Goal: Task Accomplishment & Management: Complete application form

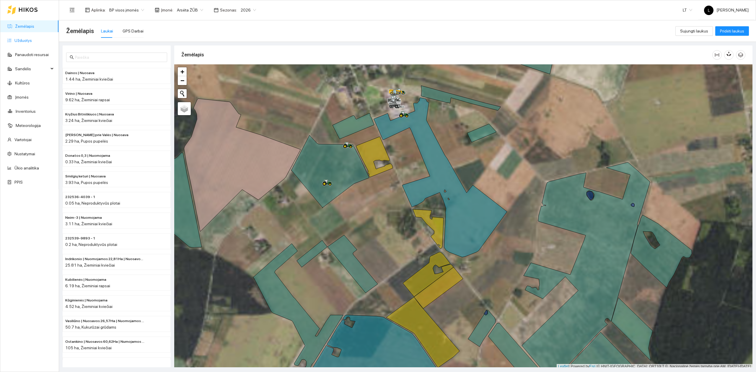
click at [30, 42] on link "Užduotys" at bounding box center [22, 40] width 17 height 5
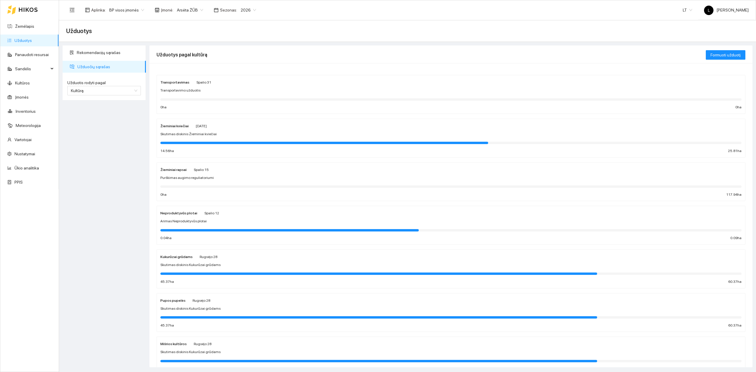
click at [229, 141] on div at bounding box center [450, 142] width 581 height 6
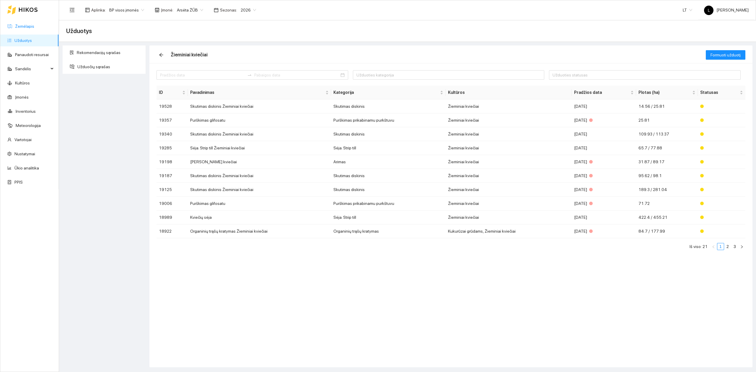
click at [15, 25] on link "Žemėlapis" at bounding box center [24, 26] width 19 height 5
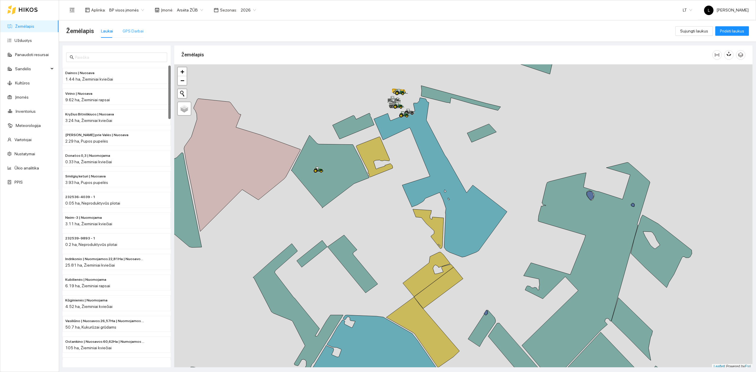
click at [132, 34] on div "GPS Darbai" at bounding box center [133, 31] width 21 height 14
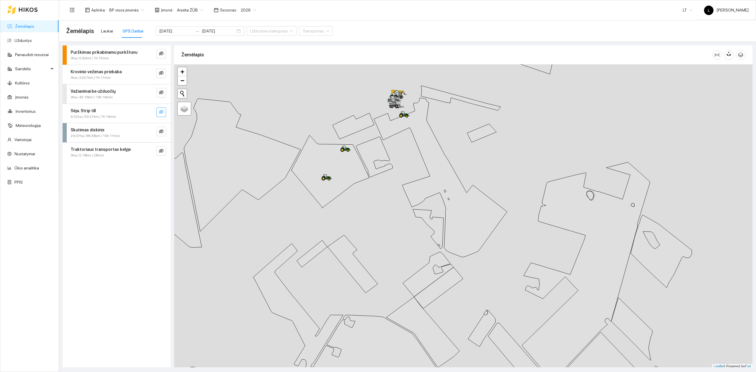
click at [162, 113] on icon "eye-invisible" at bounding box center [161, 112] width 5 height 5
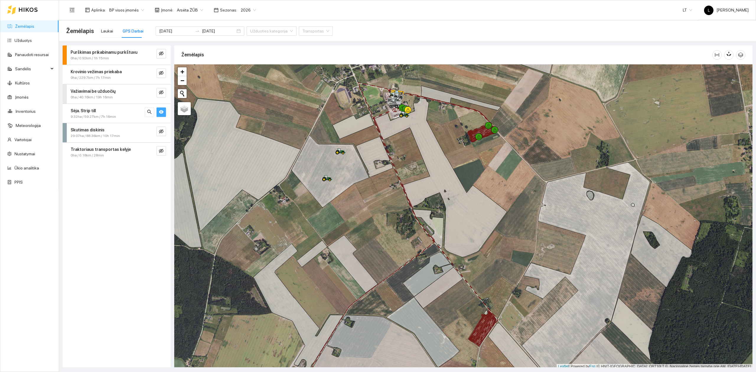
click at [162, 113] on icon "eye" at bounding box center [161, 112] width 5 height 4
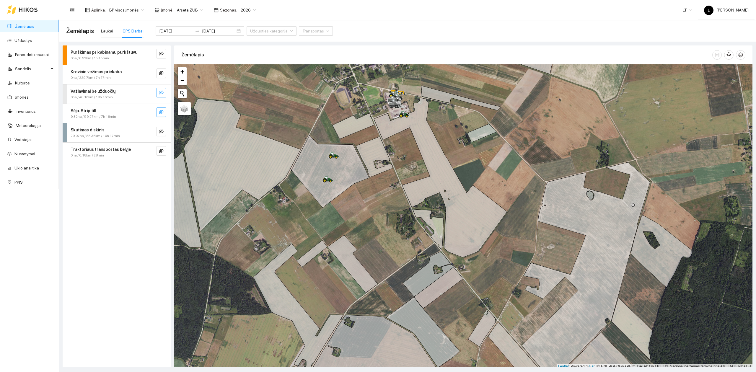
click at [157, 92] on button "button" at bounding box center [161, 92] width 9 height 9
click at [161, 92] on icon "eye" at bounding box center [161, 93] width 5 height 4
click at [162, 131] on icon "eye-invisible" at bounding box center [161, 131] width 5 height 5
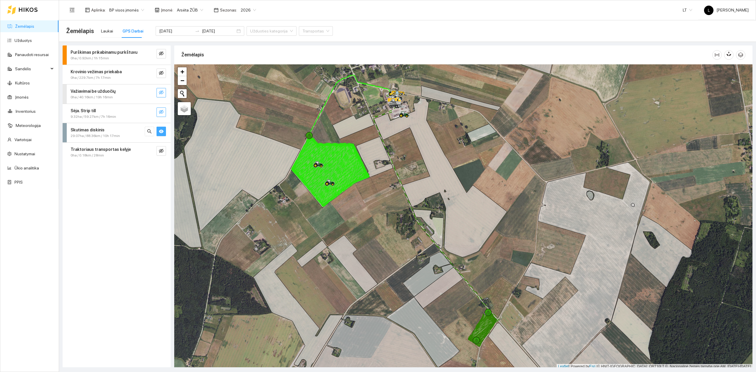
click at [162, 131] on icon "eye" at bounding box center [161, 132] width 5 height 4
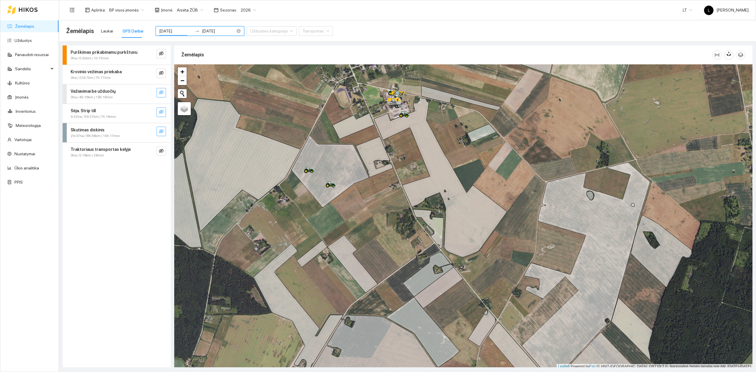
click at [181, 30] on input "2025-10-07" at bounding box center [175, 31] width 33 height 6
click at [139, 179] on div "Purškimas prikabinamu purkštuvu 0ha / 0.92km / 1h 15min Krovinio vežimas prieka…" at bounding box center [117, 206] width 108 height 322
click at [164, 116] on button "button" at bounding box center [161, 112] width 9 height 9
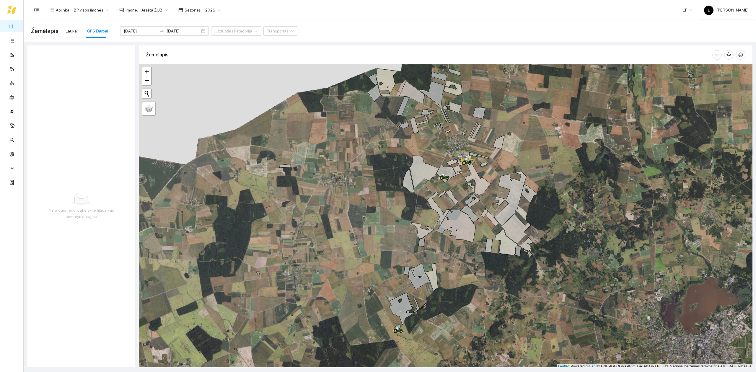
scroll to position [1, 0]
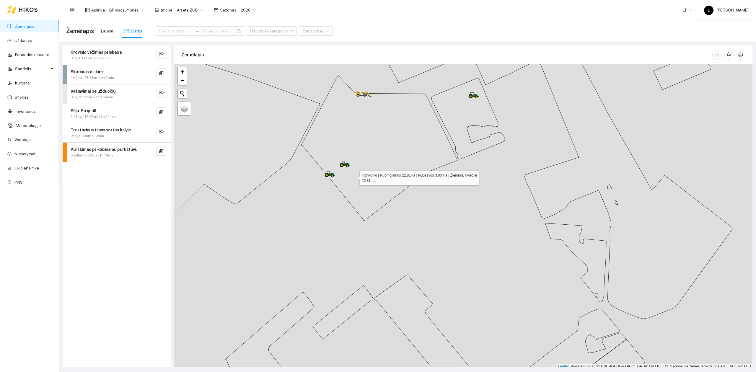
scroll to position [1, 0]
drag, startPoint x: 355, startPoint y: 172, endPoint x: 341, endPoint y: 240, distance: 69.6
click at [342, 220] on icon at bounding box center [379, 147] width 156 height 146
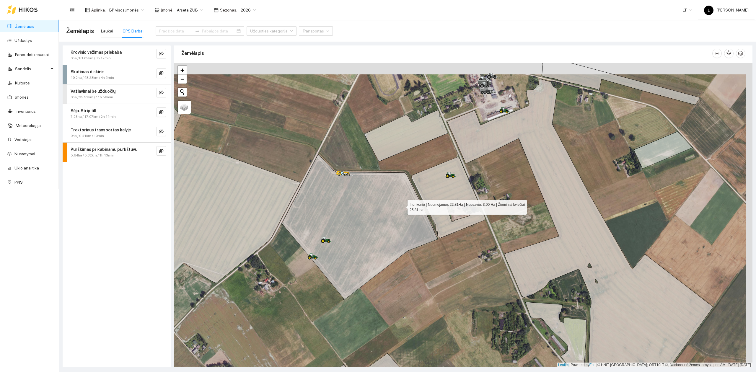
drag, startPoint x: 408, startPoint y: 194, endPoint x: 402, endPoint y: 206, distance: 13.1
click at [402, 206] on icon at bounding box center [360, 228] width 156 height 146
click at [165, 110] on button "button" at bounding box center [161, 112] width 9 height 9
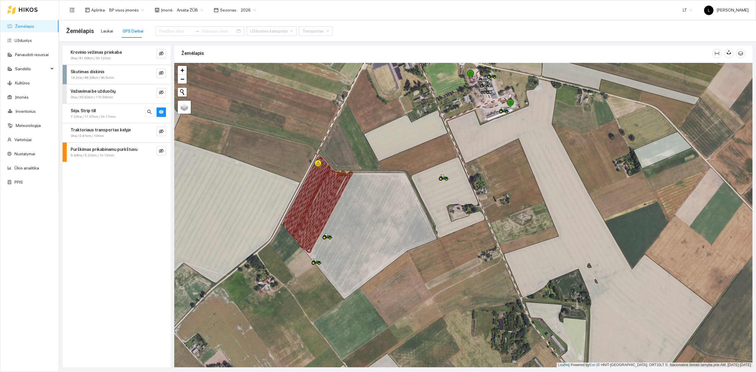
click at [99, 114] on span "7.23ha / 17.07km / 2h 11min" at bounding box center [93, 117] width 45 height 6
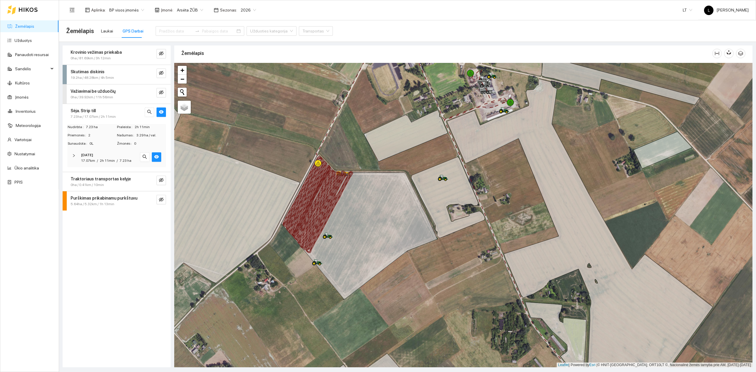
click at [112, 164] on div "2025-10-08 17.07km / 2h 11min / 7.23 ha" at bounding box center [116, 158] width 99 height 18
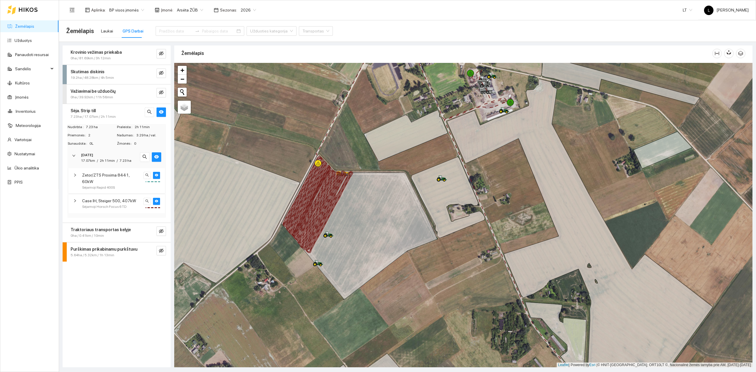
click at [124, 198] on span "Case IH, Steiger 500, 407kW" at bounding box center [109, 201] width 54 height 6
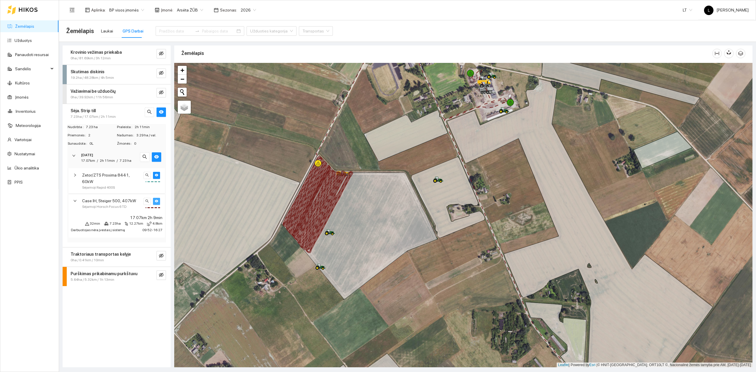
click at [157, 199] on icon "eye" at bounding box center [157, 201] width 4 height 4
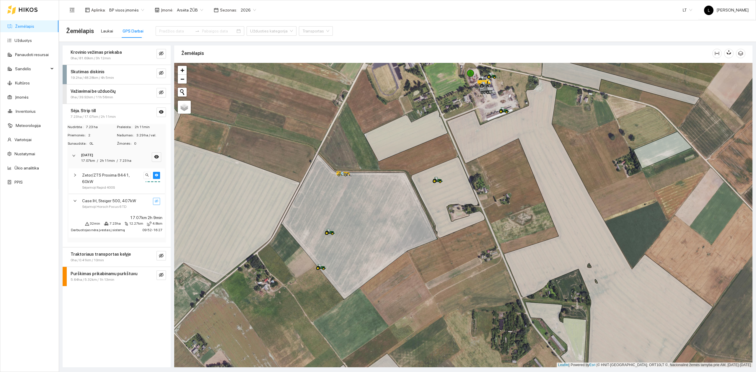
click at [156, 199] on icon "eye-invisible" at bounding box center [157, 201] width 4 height 4
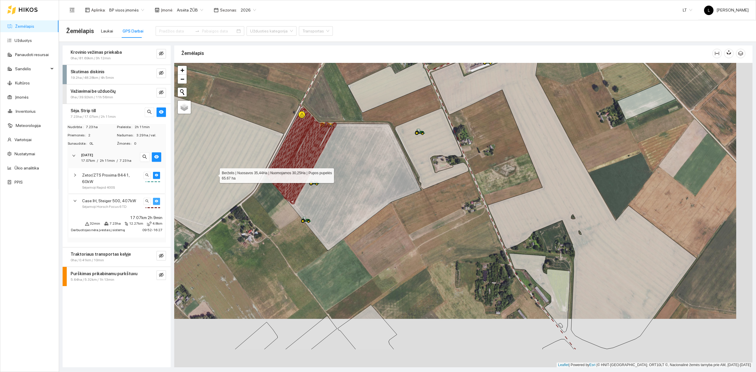
drag, startPoint x: 220, startPoint y: 196, endPoint x: 214, endPoint y: 175, distance: 22.4
click at [214, 175] on icon at bounding box center [192, 158] width 184 height 247
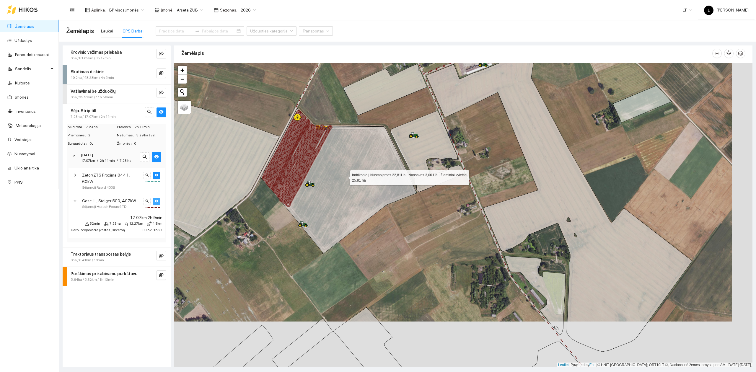
drag, startPoint x: 351, startPoint y: 173, endPoint x: 320, endPoint y: 196, distance: 39.5
click at [320, 193] on icon at bounding box center [339, 181] width 156 height 146
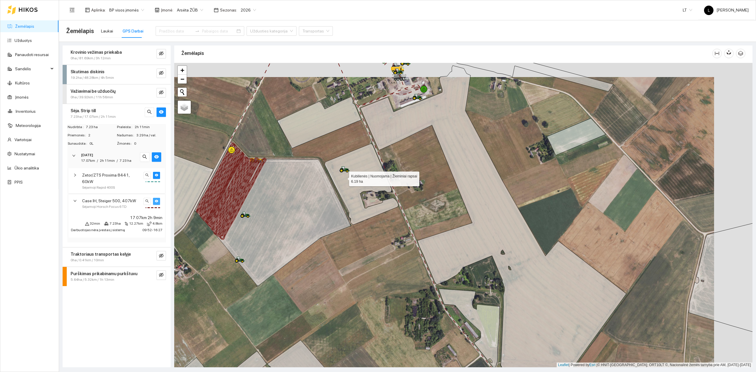
drag, startPoint x: 359, startPoint y: 175, endPoint x: 296, endPoint y: 191, distance: 65.2
click at [325, 179] on icon at bounding box center [362, 184] width 74 height 81
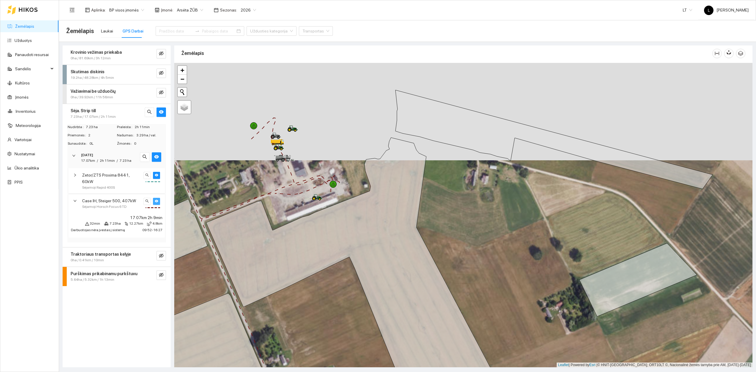
drag, startPoint x: 323, startPoint y: 171, endPoint x: 326, endPoint y: 183, distance: 11.5
click at [325, 182] on div at bounding box center [463, 215] width 578 height 305
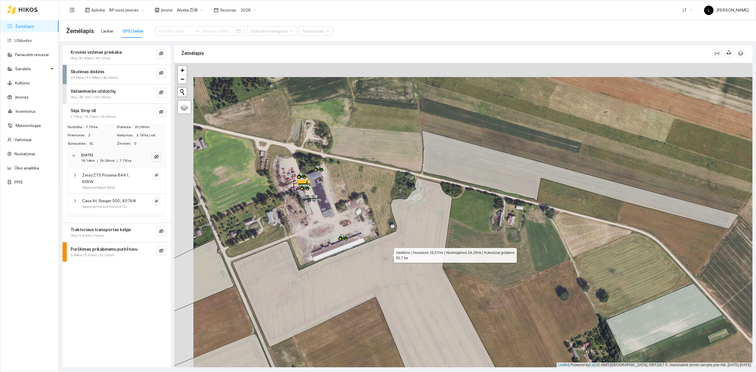
drag, startPoint x: 370, startPoint y: 248, endPoint x: 451, endPoint y: 259, distance: 81.8
click at [451, 259] on icon at bounding box center [374, 292] width 283 height 228
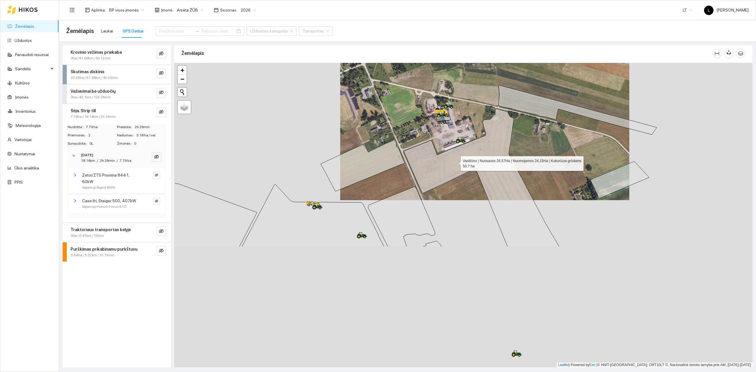
drag, startPoint x: 395, startPoint y: 312, endPoint x: 457, endPoint y: 160, distance: 164.5
click at [457, 160] on icon at bounding box center [482, 178] width 156 height 138
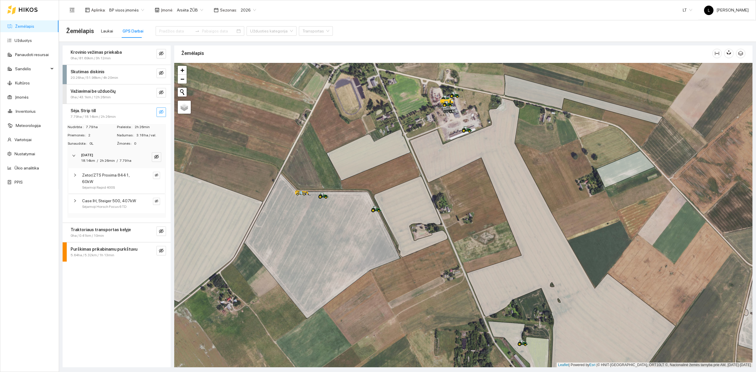
click at [160, 112] on icon "eye-invisible" at bounding box center [161, 112] width 5 height 5
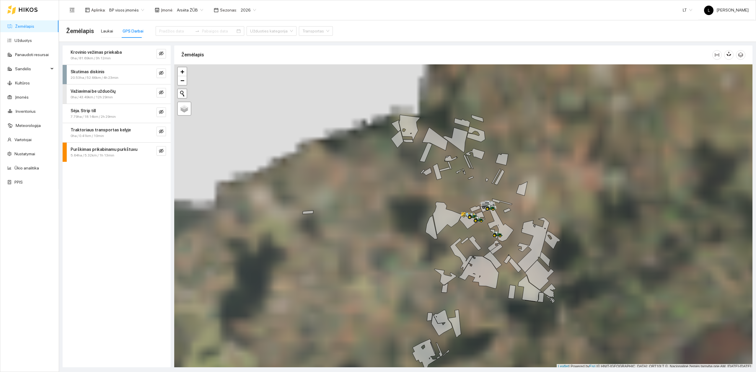
scroll to position [1, 0]
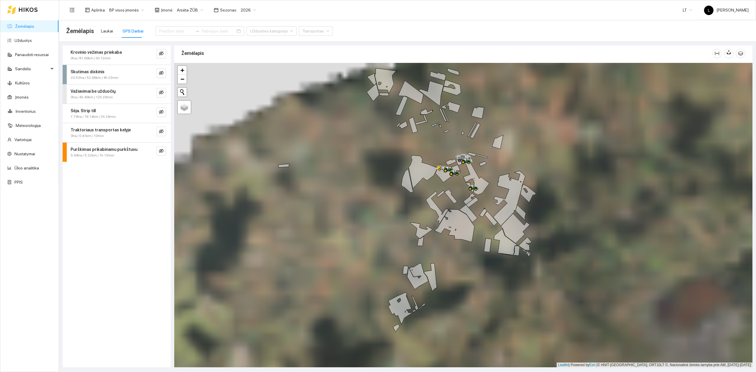
drag, startPoint x: 456, startPoint y: 199, endPoint x: 443, endPoint y: 178, distance: 23.6
click at [443, 179] on div at bounding box center [463, 215] width 578 height 305
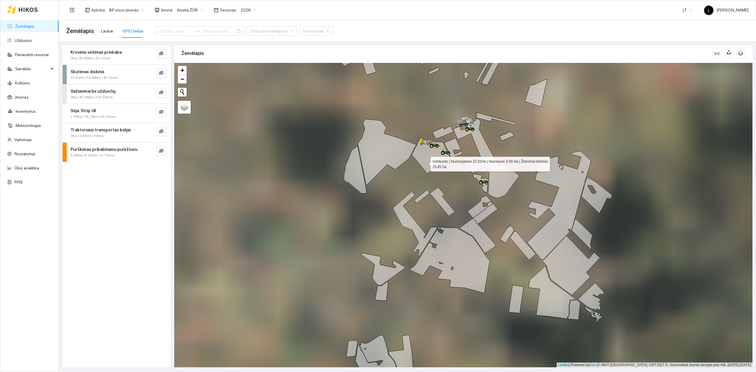
drag, startPoint x: 433, startPoint y: 154, endPoint x: 383, endPoint y: 190, distance: 61.1
click at [412, 174] on icon at bounding box center [431, 155] width 39 height 36
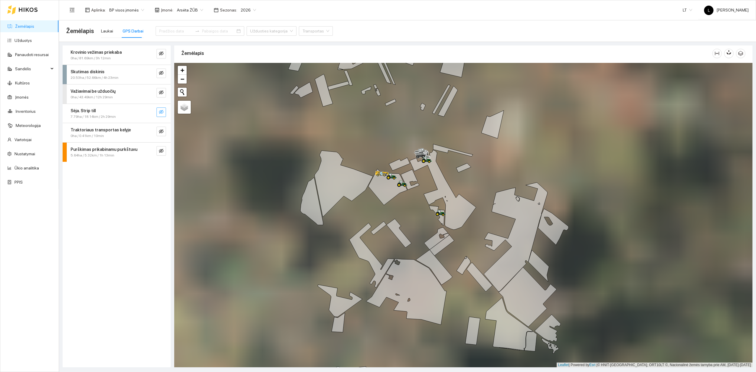
click at [162, 112] on icon "eye-invisible" at bounding box center [161, 112] width 5 height 5
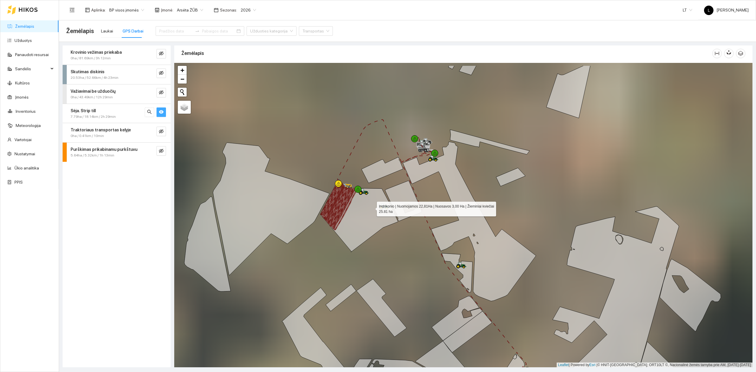
drag, startPoint x: 405, startPoint y: 174, endPoint x: 368, endPoint y: 210, distance: 52.0
click at [368, 210] on icon at bounding box center [359, 215] width 78 height 73
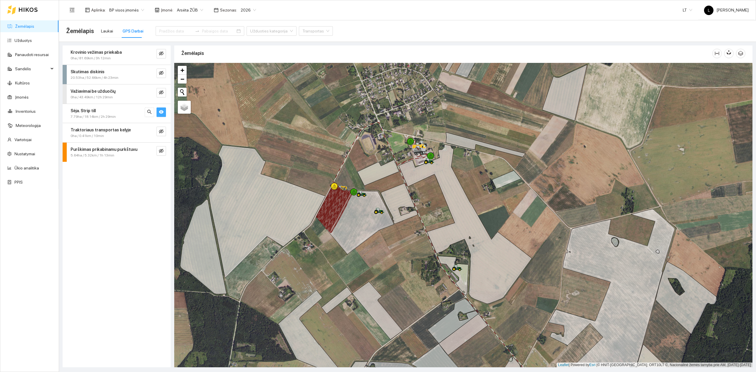
click at [26, 28] on link "Žemėlapis" at bounding box center [24, 26] width 19 height 5
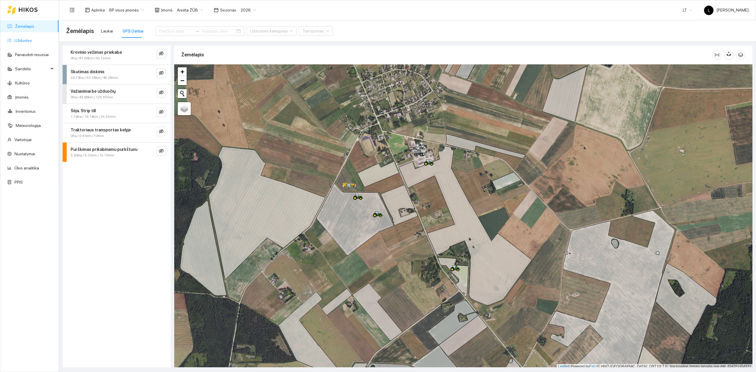
click at [22, 41] on link "Užduotys" at bounding box center [22, 40] width 17 height 5
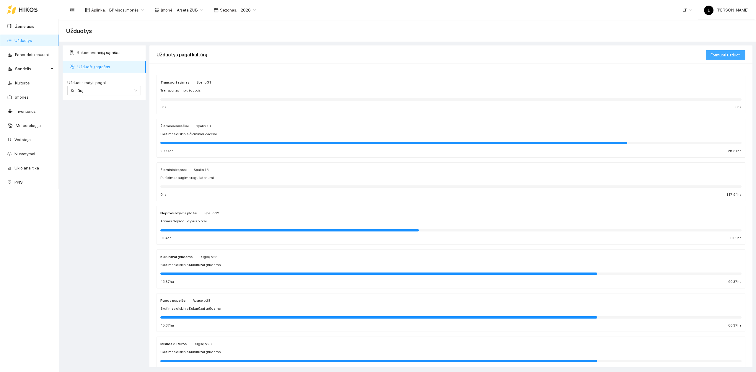
click at [728, 54] on span "Formuoti užduotį" at bounding box center [726, 55] width 30 height 6
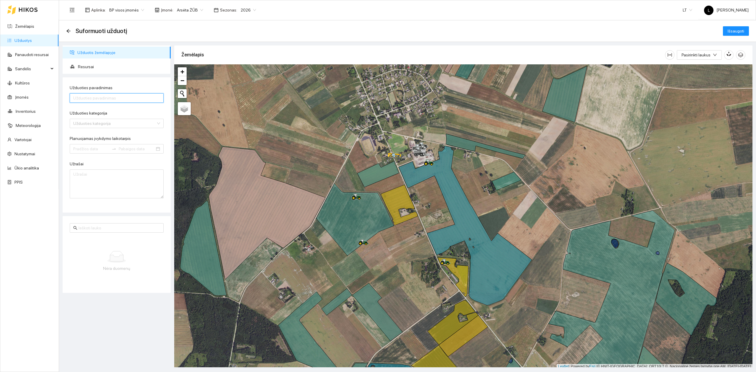
click at [102, 99] on input "Užduoties pavadinimas" at bounding box center [117, 97] width 94 height 9
type input "Purškimas nuo žolių"
click at [95, 123] on input "Užduoties kategorija" at bounding box center [114, 123] width 83 height 9
type input "purškimas"
click at [102, 137] on div "Purškimas prikabinamu purkštuvu" at bounding box center [116, 135] width 87 height 6
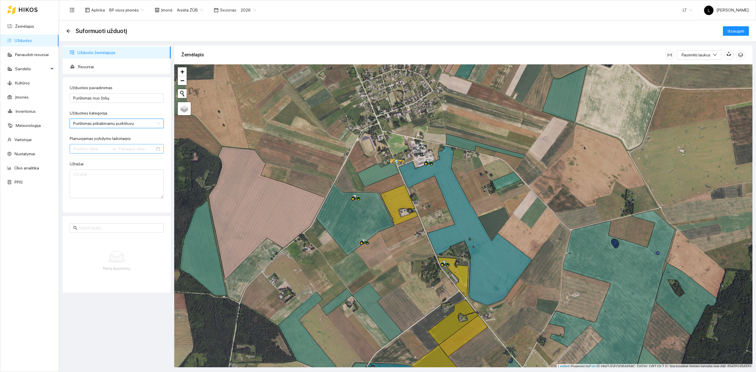
click at [83, 149] on input "Planuojamas įvykdymo laikotarpis" at bounding box center [91, 149] width 36 height 6
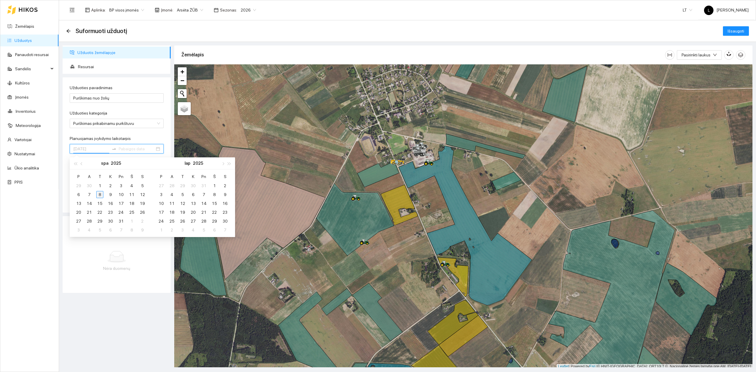
type input "2025-10-08"
click at [102, 195] on div "8" at bounding box center [99, 194] width 7 height 7
type input "2025-10-15"
click at [102, 204] on div "15" at bounding box center [99, 203] width 7 height 7
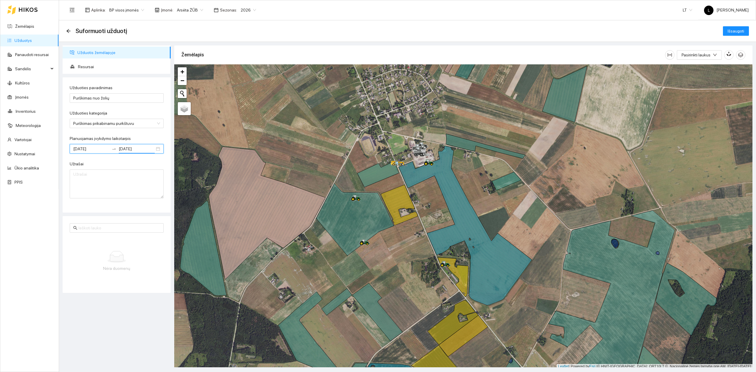
scroll to position [1, 0]
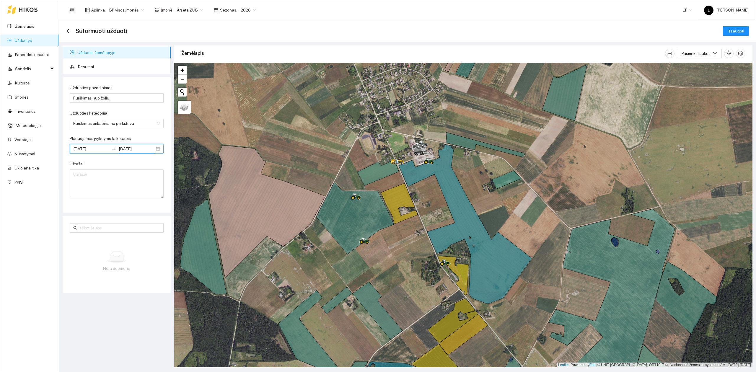
drag, startPoint x: 384, startPoint y: 220, endPoint x: 359, endPoint y: 186, distance: 42.9
click at [359, 186] on div at bounding box center [463, 215] width 578 height 305
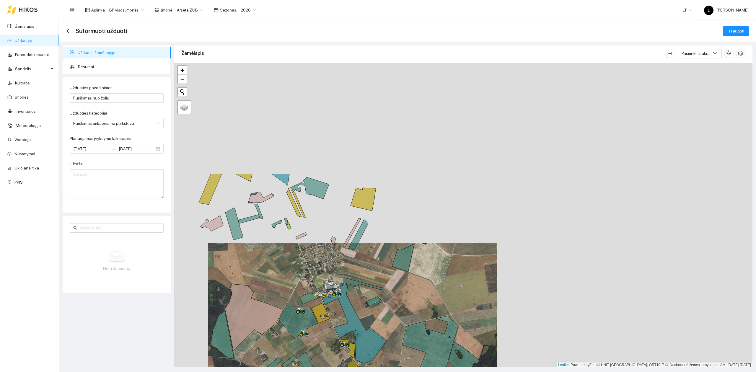
drag, startPoint x: 372, startPoint y: 130, endPoint x: 312, endPoint y: 256, distance: 138.9
click at [334, 272] on div at bounding box center [463, 215] width 578 height 305
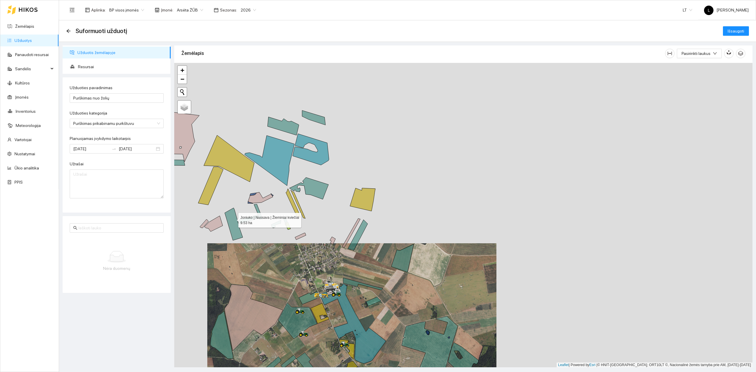
click at [233, 219] on icon at bounding box center [234, 224] width 18 height 32
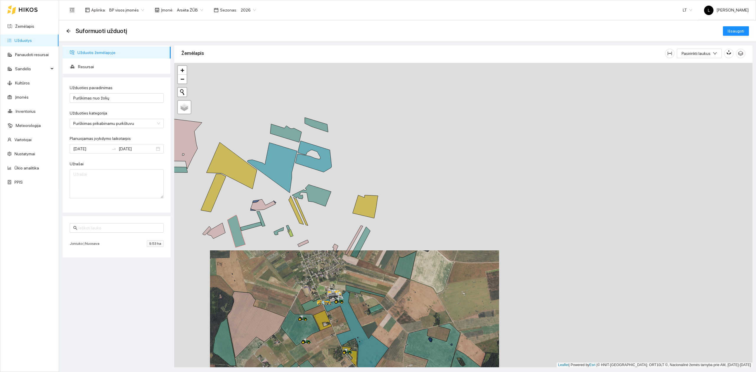
drag, startPoint x: 261, startPoint y: 251, endPoint x: 269, endPoint y: 263, distance: 14.5
click at [269, 263] on div at bounding box center [463, 215] width 578 height 305
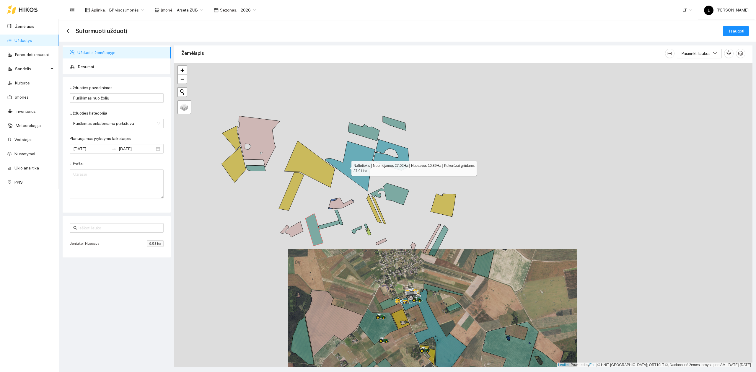
drag, startPoint x: 267, startPoint y: 181, endPoint x: 350, endPoint y: 168, distance: 83.9
click at [358, 167] on icon at bounding box center [351, 166] width 50 height 50
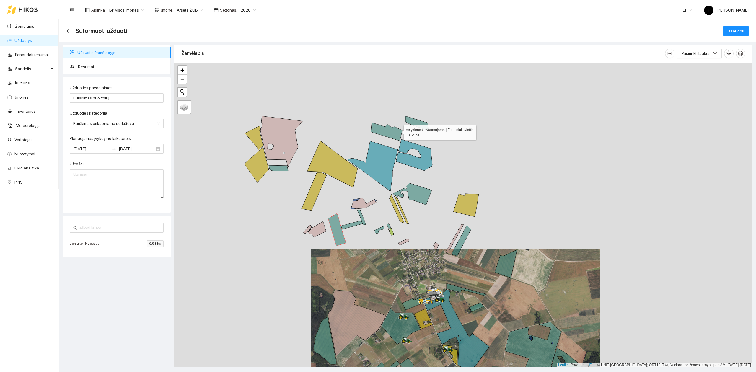
click at [399, 131] on icon at bounding box center [386, 132] width 31 height 18
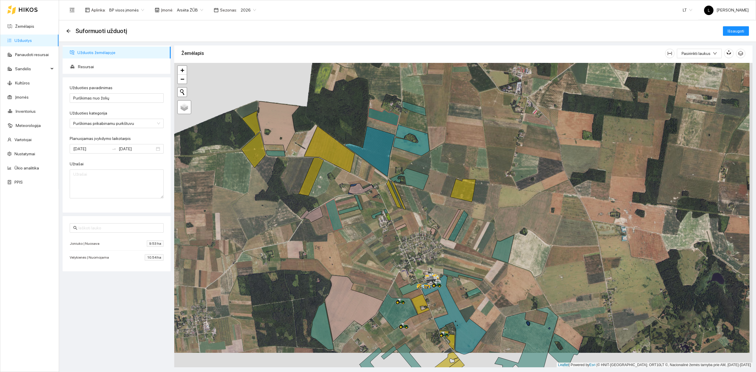
drag, startPoint x: 423, startPoint y: 236, endPoint x: 398, endPoint y: 88, distance: 150.4
click at [398, 89] on div at bounding box center [463, 215] width 578 height 305
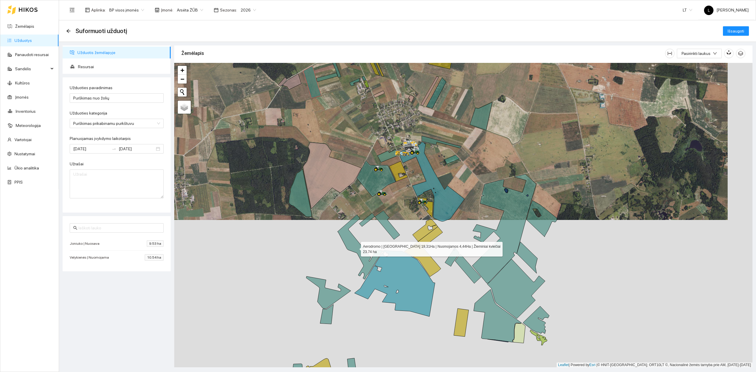
click at [356, 248] on icon at bounding box center [360, 247] width 45 height 65
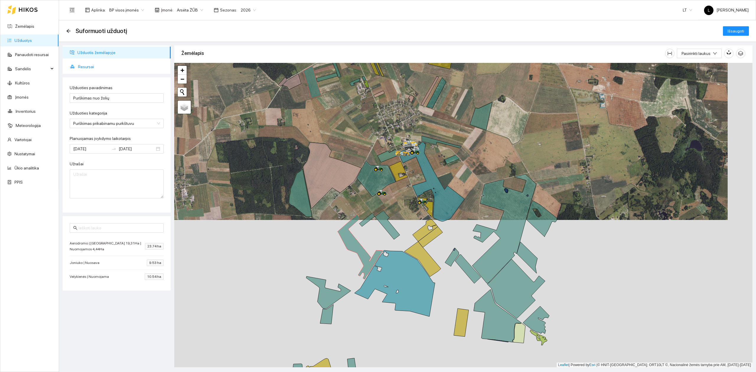
drag, startPoint x: 80, startPoint y: 64, endPoint x: 97, endPoint y: 79, distance: 22.6
click at [80, 64] on span "Resursai" at bounding box center [122, 67] width 88 height 12
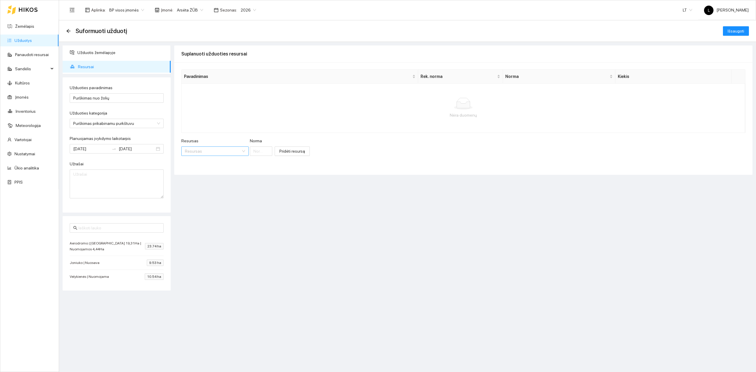
click at [197, 154] on input "Resursas" at bounding box center [213, 151] width 56 height 9
type input "dyzelinas"
click at [214, 160] on li "Kuras / Žymėtas dyzelinas" at bounding box center [224, 163] width 86 height 9
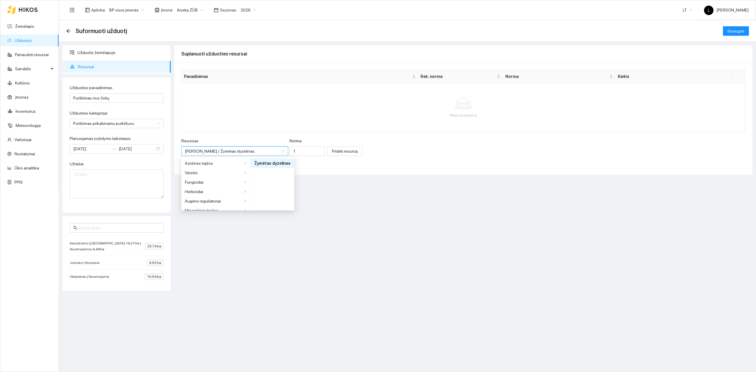
scroll to position [184, 0]
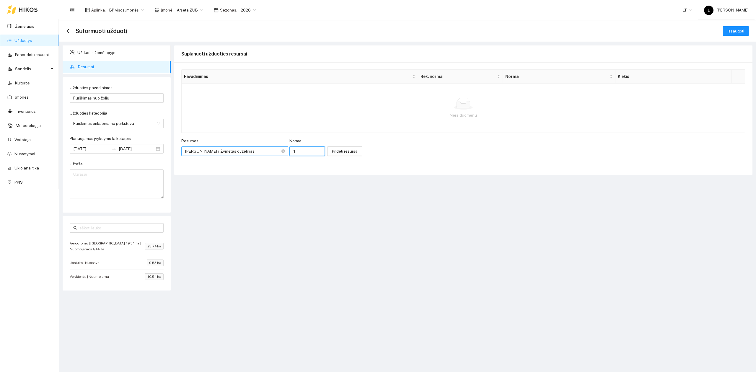
drag, startPoint x: 275, startPoint y: 154, endPoint x: 226, endPoint y: 152, distance: 49.7
click at [239, 154] on div "Resursas Kuras / Žymėtas dyzelinas Norma 1" at bounding box center [253, 150] width 144 height 25
type input "0.8"
click at [332, 152] on span "Pridėti resursą" at bounding box center [345, 151] width 26 height 6
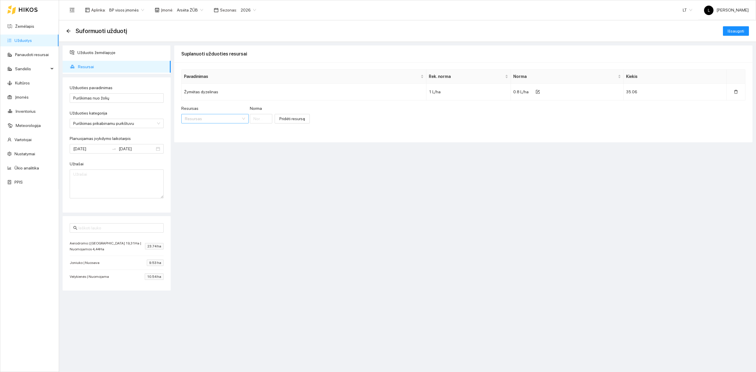
click at [211, 115] on input "Resursas" at bounding box center [213, 118] width 56 height 9
type input "cev"
click at [218, 129] on div "Herbicidai / Cev ino 500 SC" at bounding box center [209, 131] width 48 height 6
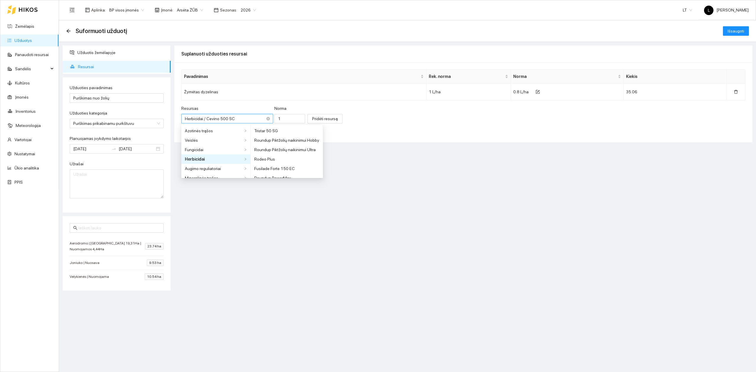
scroll to position [1385, 0]
drag, startPoint x: 279, startPoint y: 120, endPoint x: 232, endPoint y: 120, distance: 47.6
click at [235, 120] on div "Resursas Herbicidai / Cevino 500 SC Norma 1" at bounding box center [243, 117] width 124 height 25
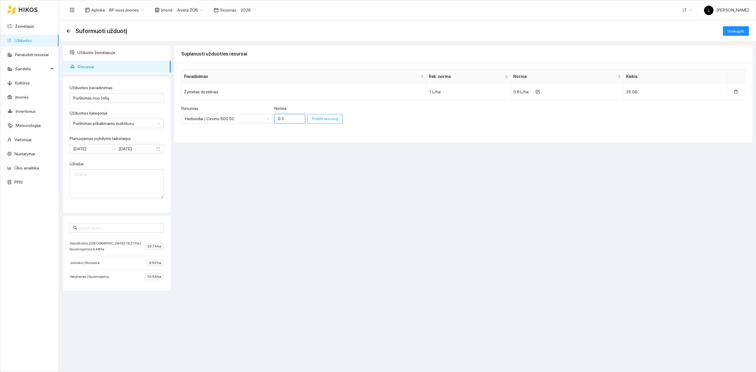
type input "0.3"
click at [312, 120] on span "Pridėti resursą" at bounding box center [325, 119] width 26 height 6
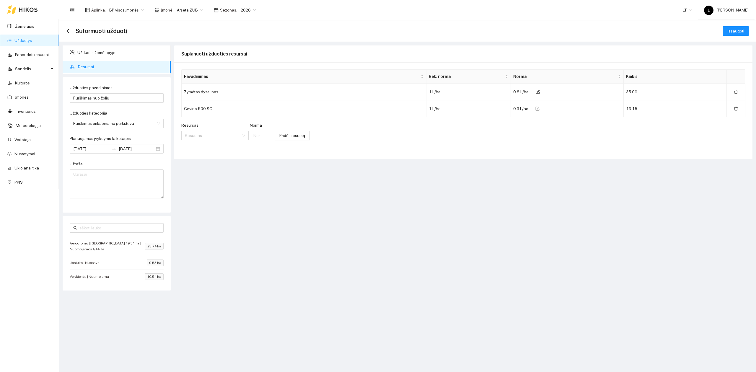
click at [207, 141] on div "Resursas Resursas Norma" at bounding box center [226, 134] width 91 height 25
click at [208, 137] on input "Resursas" at bounding box center [213, 135] width 56 height 9
click at [142, 150] on input "2025-10-15" at bounding box center [137, 149] width 36 height 6
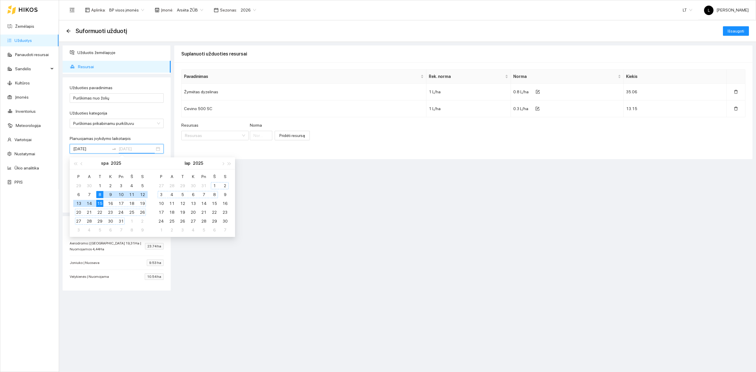
type input "2025-10-15"
click at [100, 52] on span "Užduotis žemėlapyje" at bounding box center [121, 53] width 89 height 12
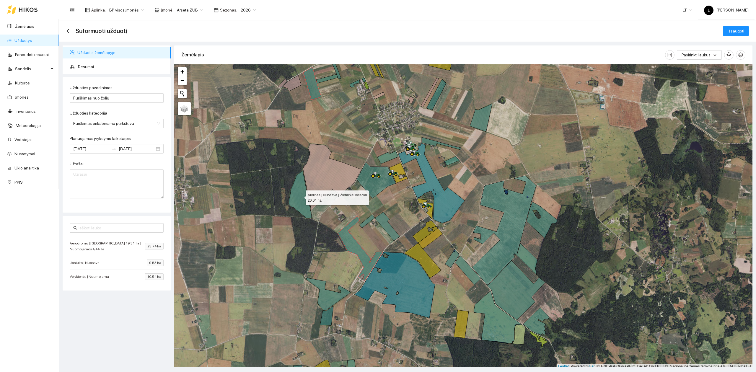
click at [305, 206] on icon at bounding box center [300, 194] width 23 height 47
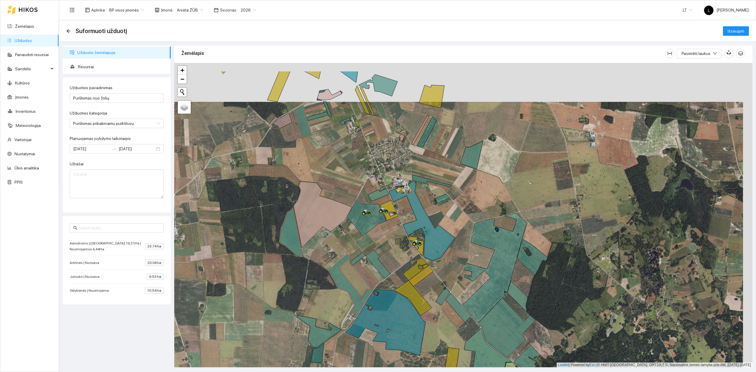
drag, startPoint x: 314, startPoint y: 132, endPoint x: 292, endPoint y: 187, distance: 58.6
click at [298, 183] on div at bounding box center [463, 215] width 578 height 305
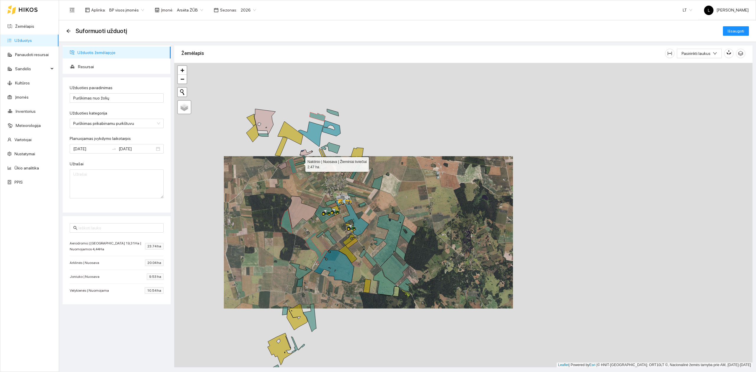
click at [302, 163] on icon at bounding box center [300, 163] width 11 height 4
click at [305, 160] on icon at bounding box center [305, 159] width 4 height 7
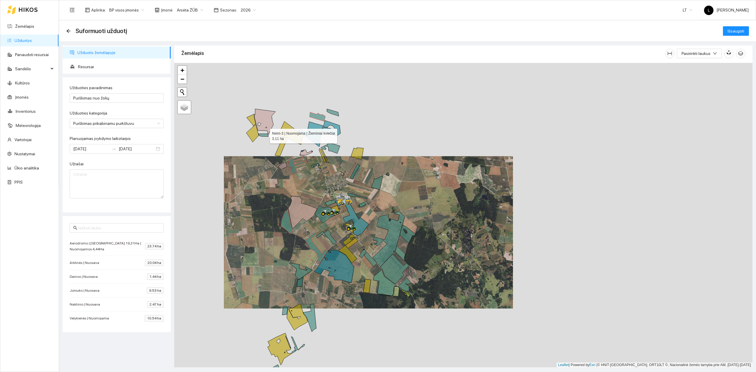
click at [264, 135] on icon at bounding box center [264, 135] width 10 height 3
click at [332, 112] on icon at bounding box center [333, 112] width 12 height 7
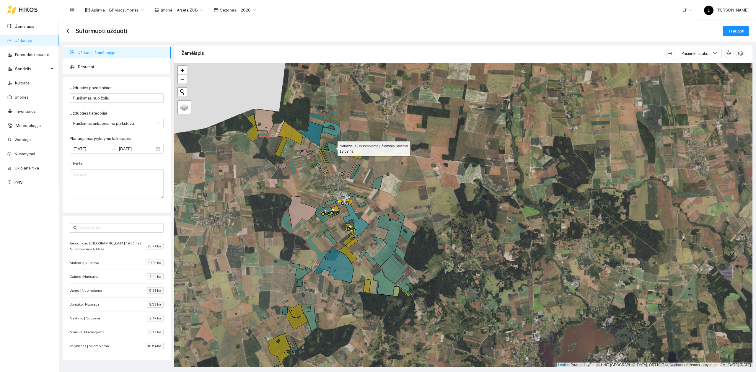
click at [335, 145] on icon at bounding box center [330, 147] width 19 height 11
click at [382, 181] on div at bounding box center [463, 215] width 578 height 305
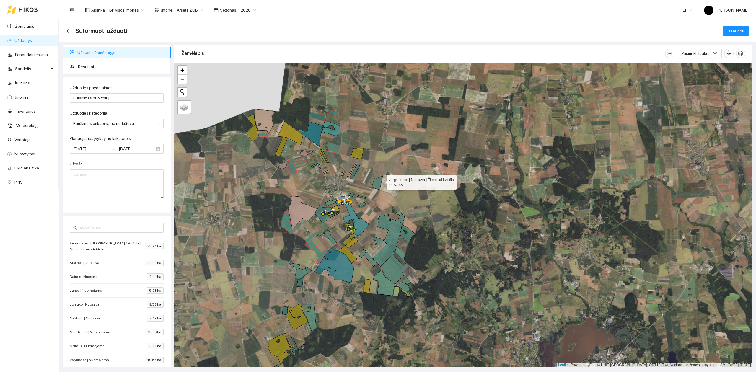
click at [378, 181] on icon at bounding box center [377, 183] width 11 height 14
click at [355, 174] on icon at bounding box center [355, 171] width 10 height 15
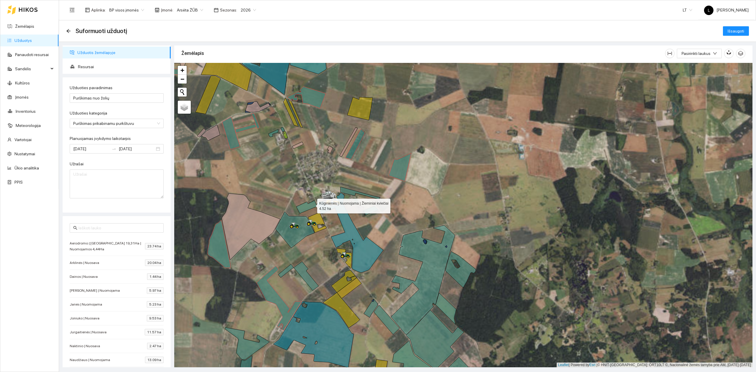
click at [309, 205] on icon at bounding box center [306, 207] width 21 height 13
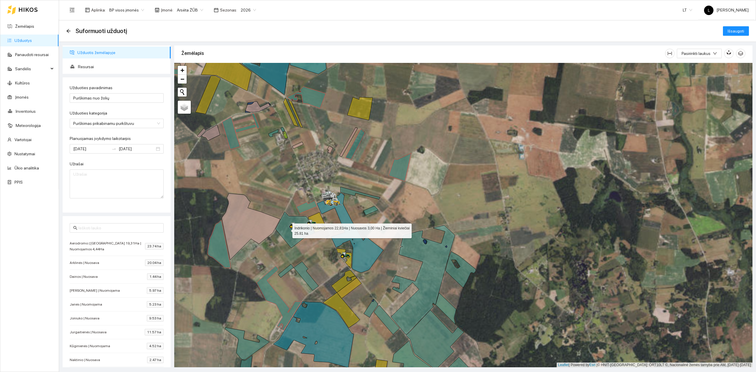
click at [287, 231] on icon at bounding box center [295, 230] width 39 height 36
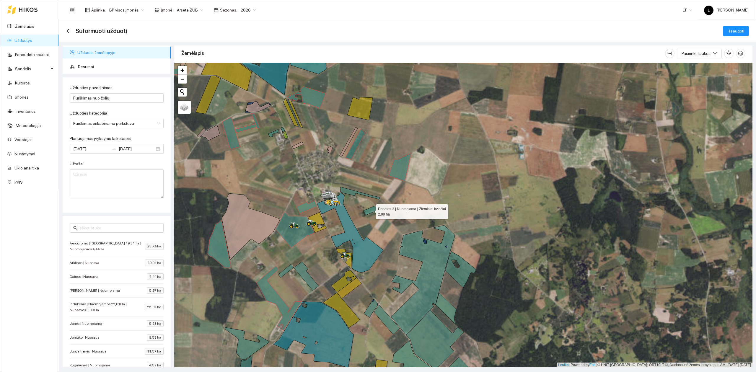
click at [373, 213] on icon at bounding box center [371, 210] width 15 height 9
click at [350, 195] on div at bounding box center [463, 215] width 578 height 305
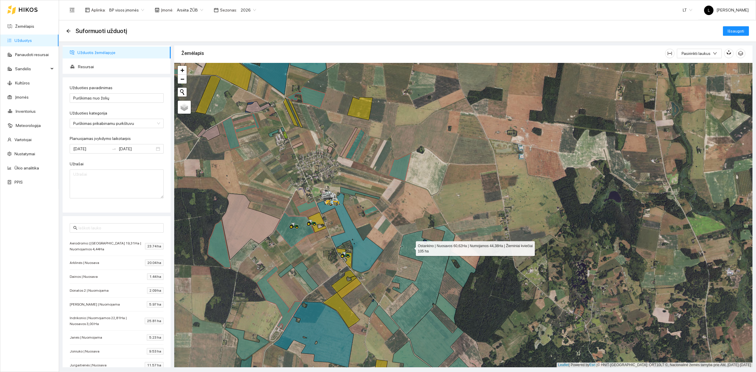
click at [410, 248] on icon at bounding box center [423, 279] width 64 height 109
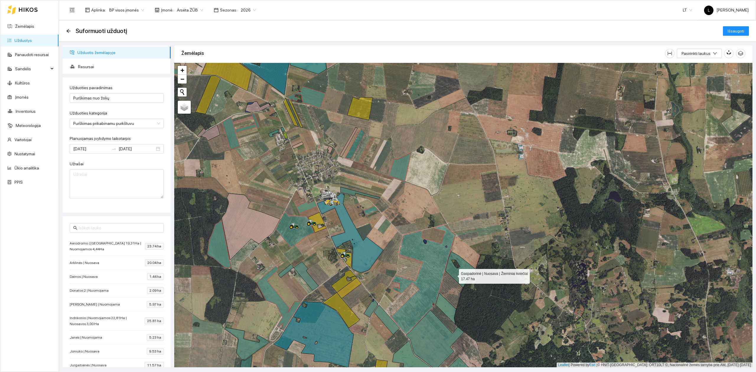
click at [454, 275] on icon at bounding box center [461, 270] width 30 height 36
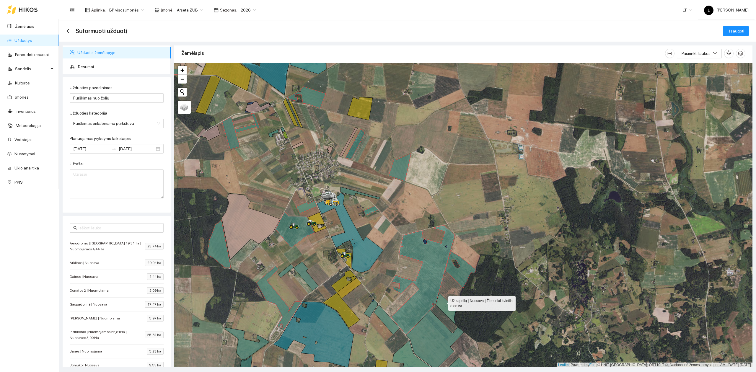
click at [443, 302] on icon at bounding box center [446, 309] width 21 height 32
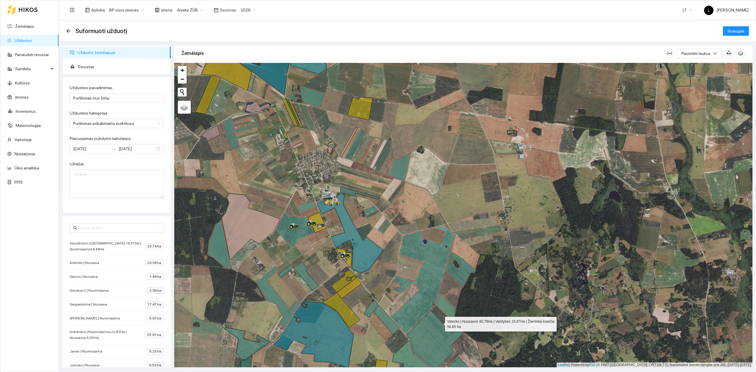
click at [439, 329] on icon at bounding box center [435, 340] width 58 height 60
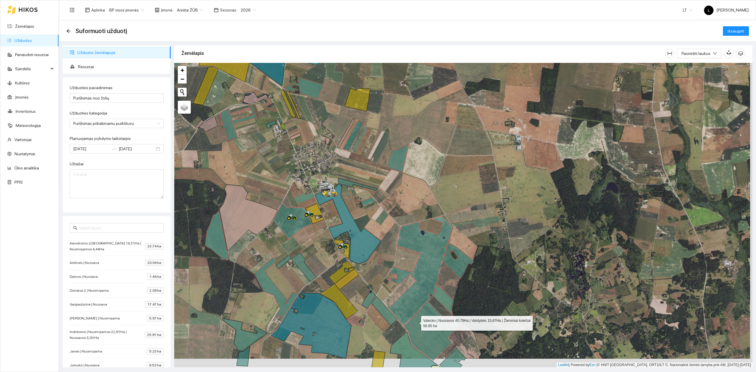
drag, startPoint x: 418, startPoint y: 329, endPoint x: 409, endPoint y: 233, distance: 95.5
click at [410, 301] on icon at bounding box center [433, 331] width 58 height 60
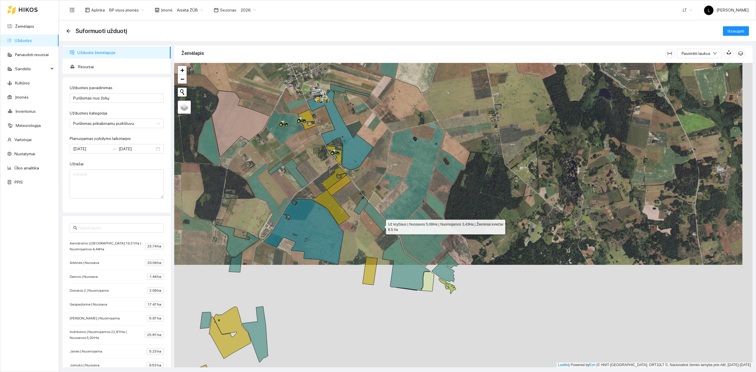
click at [379, 225] on icon at bounding box center [377, 217] width 26 height 29
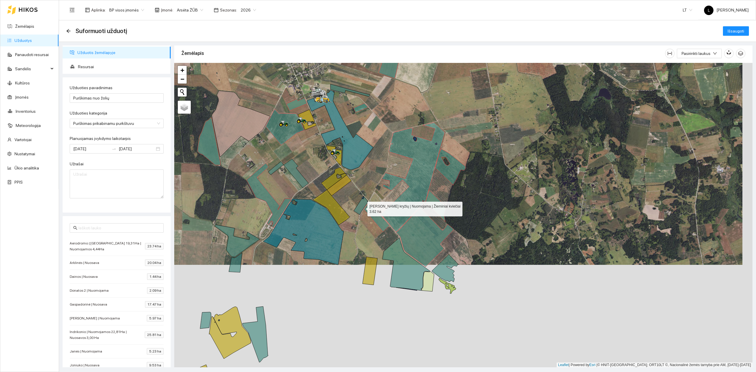
click at [362, 207] on icon at bounding box center [361, 205] width 14 height 18
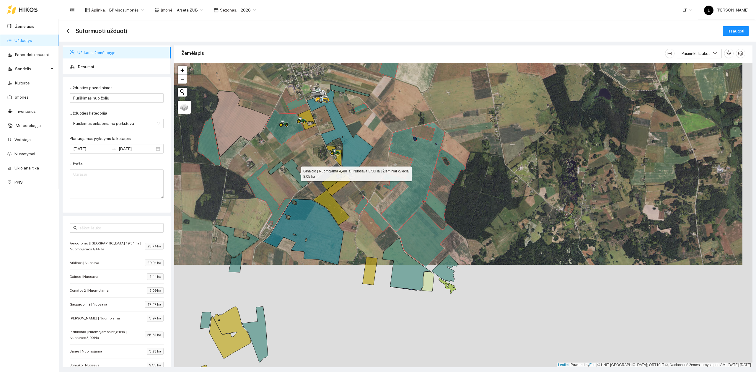
click at [298, 180] on icon at bounding box center [296, 173] width 25 height 29
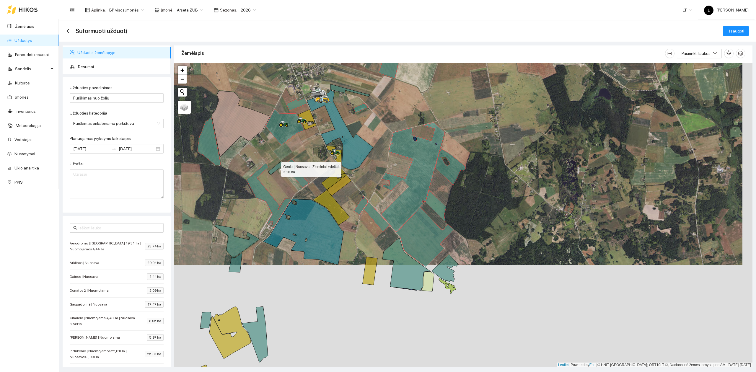
click at [275, 168] on icon at bounding box center [275, 168] width 15 height 13
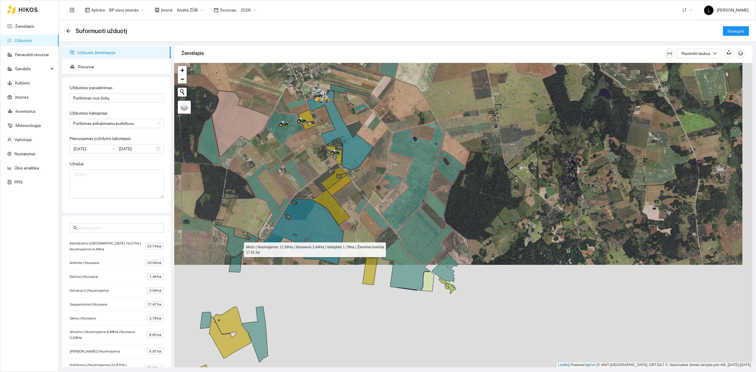
click at [238, 247] on icon at bounding box center [237, 241] width 45 height 32
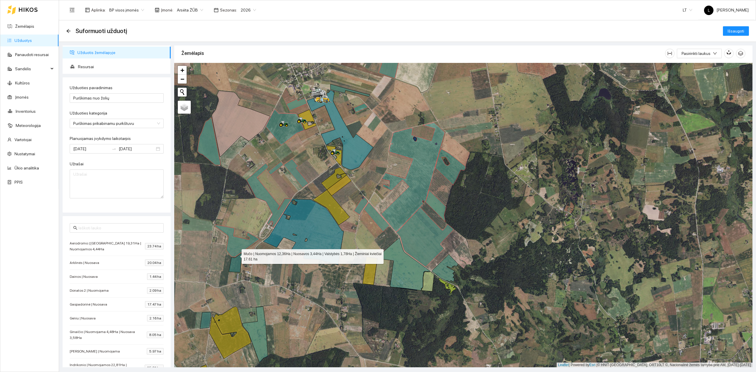
click at [236, 265] on icon at bounding box center [235, 262] width 13 height 19
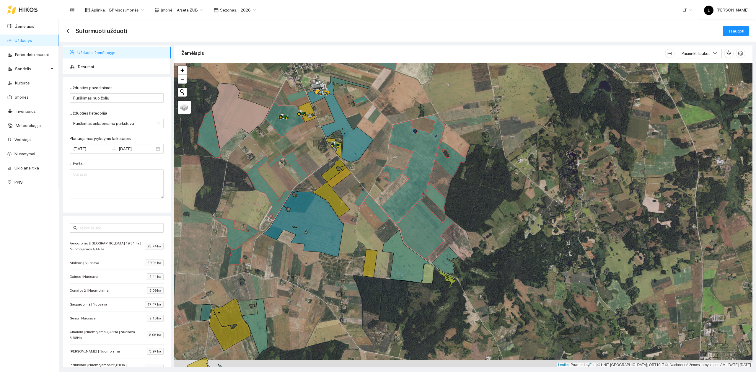
drag, startPoint x: 249, startPoint y: 281, endPoint x: 264, endPoint y: 201, distance: 81.4
click at [268, 198] on div at bounding box center [463, 215] width 578 height 305
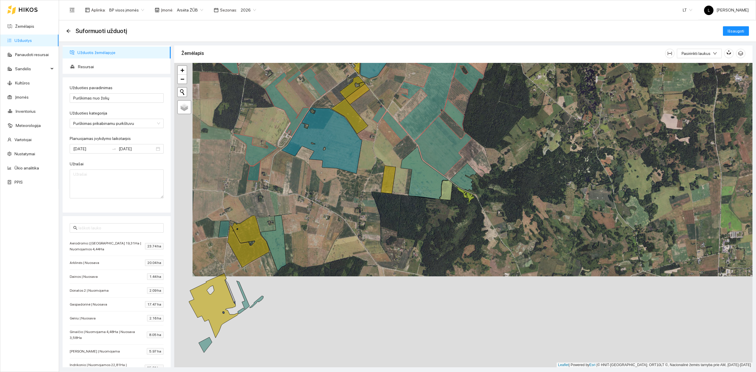
click at [223, 229] on icon at bounding box center [224, 229] width 11 height 17
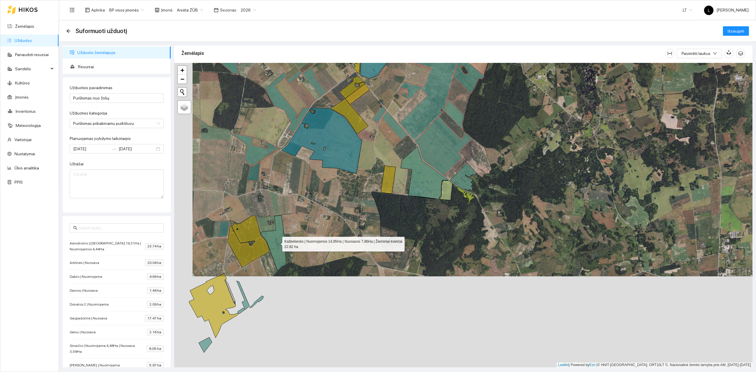
click at [280, 248] on icon at bounding box center [274, 243] width 26 height 56
drag, startPoint x: 264, startPoint y: 232, endPoint x: 264, endPoint y: 227, distance: 4.4
click at [264, 227] on div at bounding box center [463, 215] width 578 height 305
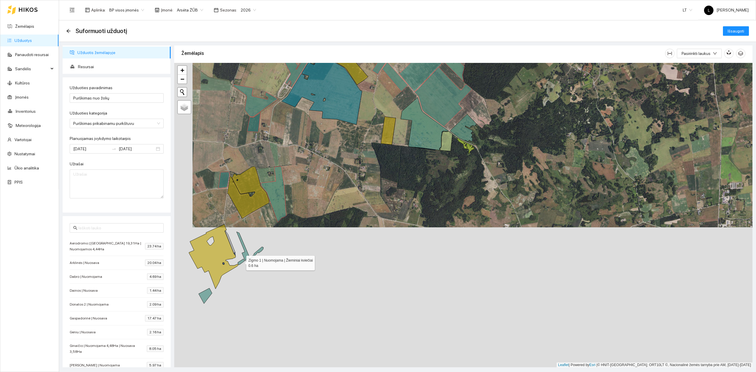
click at [240, 263] on icon at bounding box center [241, 262] width 7 height 6
click at [245, 253] on icon at bounding box center [243, 246] width 13 height 29
click at [259, 253] on icon at bounding box center [257, 253] width 14 height 12
click at [208, 292] on icon at bounding box center [205, 295] width 13 height 15
drag, startPoint x: 368, startPoint y: 231, endPoint x: 372, endPoint y: 237, distance: 7.0
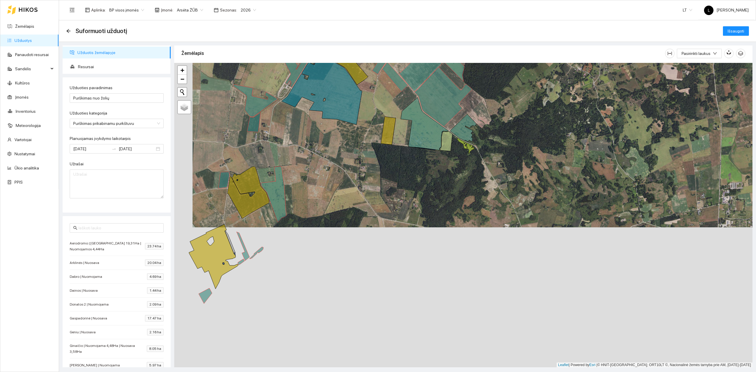
click at [365, 243] on div at bounding box center [463, 215] width 578 height 305
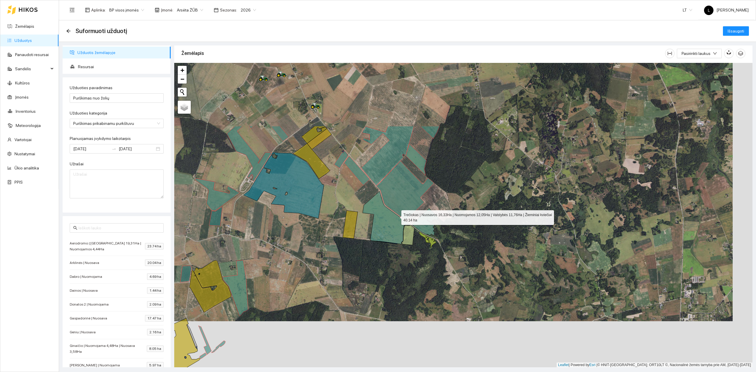
click at [397, 217] on icon at bounding box center [387, 217] width 48 height 53
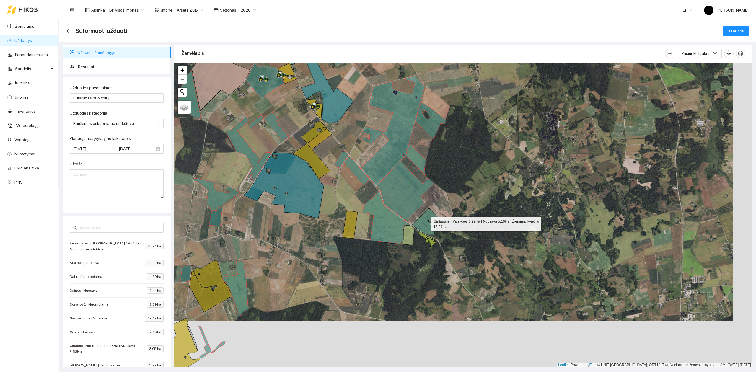
click at [426, 225] on icon at bounding box center [425, 221] width 26 height 27
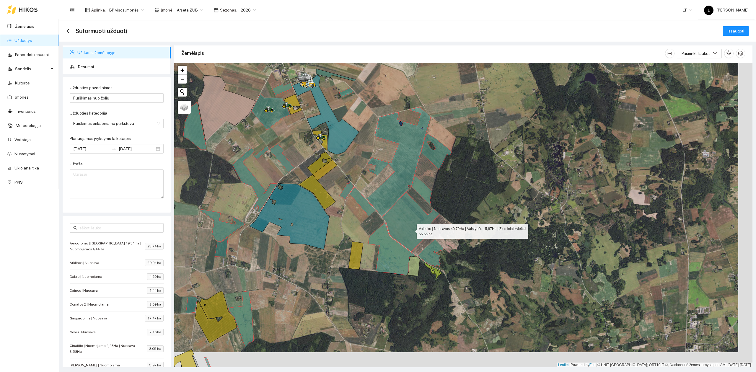
drag, startPoint x: 405, startPoint y: 194, endPoint x: 428, endPoint y: 215, distance: 31.4
click at [419, 252] on icon at bounding box center [411, 222] width 58 height 60
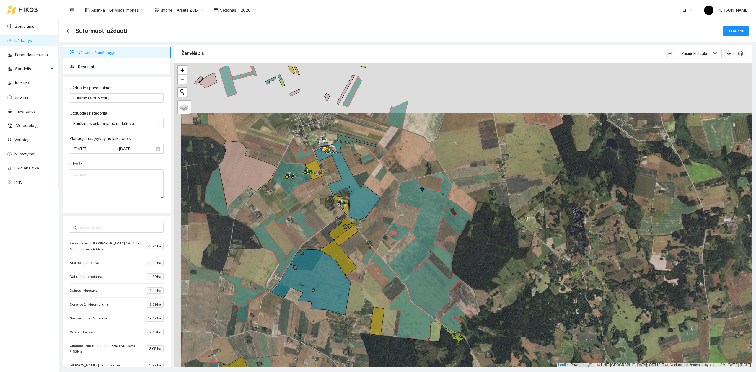
drag, startPoint x: 381, startPoint y: 151, endPoint x: 399, endPoint y: 217, distance: 68.3
click at [399, 217] on div at bounding box center [463, 215] width 578 height 305
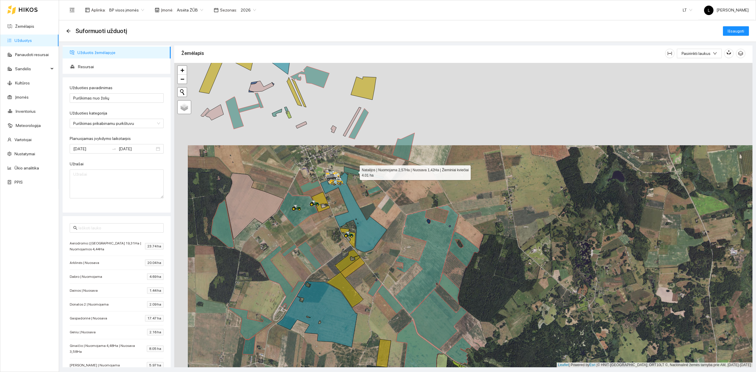
click at [355, 172] on icon at bounding box center [364, 173] width 40 height 12
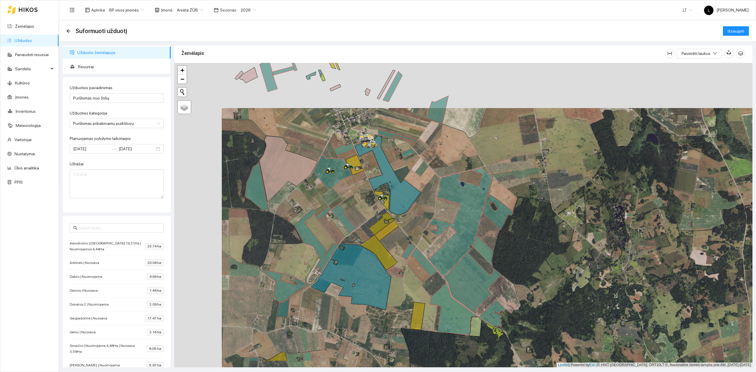
drag, startPoint x: 316, startPoint y: 263, endPoint x: 372, endPoint y: 197, distance: 86.8
click at [356, 204] on icon at bounding box center [343, 218] width 25 height 29
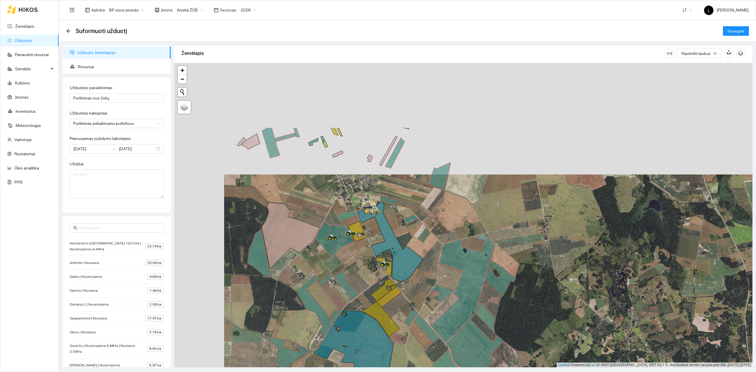
drag, startPoint x: 330, startPoint y: 210, endPoint x: 317, endPoint y: 285, distance: 75.6
click at [308, 317] on icon at bounding box center [318, 307] width 45 height 65
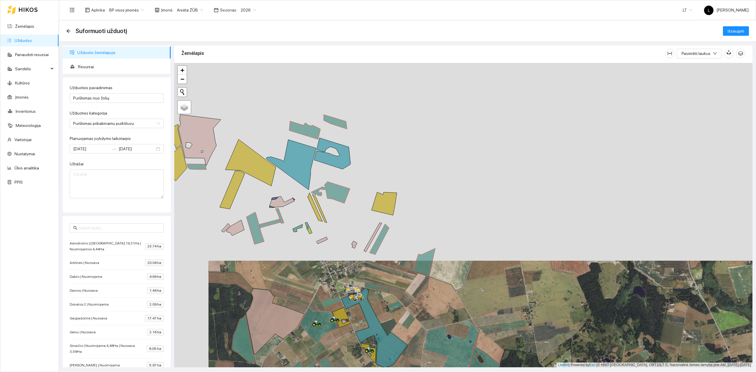
drag, startPoint x: 337, startPoint y: 242, endPoint x: 336, endPoint y: 278, distance: 36.1
click at [336, 278] on div at bounding box center [463, 215] width 578 height 305
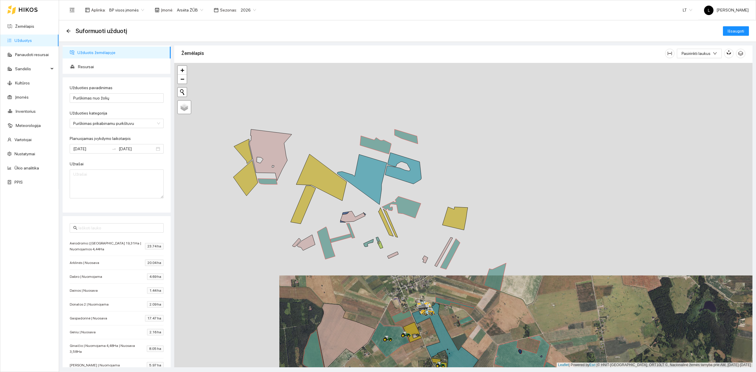
drag, startPoint x: 272, startPoint y: 266, endPoint x: 381, endPoint y: 251, distance: 109.4
click at [381, 251] on div at bounding box center [463, 215] width 578 height 305
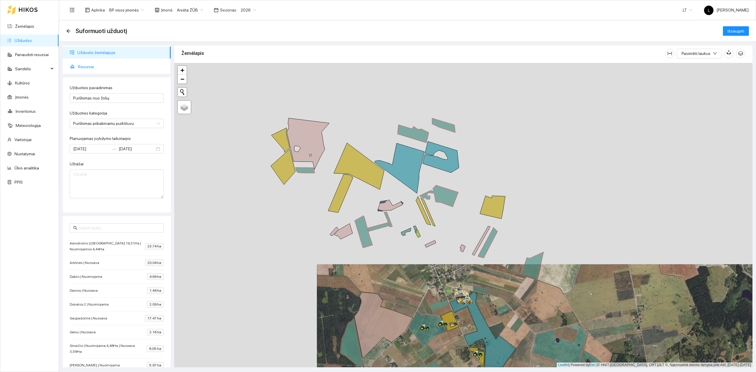
click at [112, 67] on span "Resursai" at bounding box center [122, 67] width 88 height 12
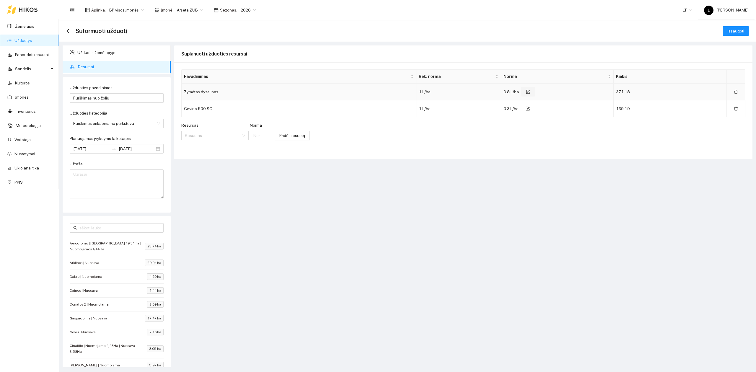
click at [526, 92] on button "button" at bounding box center [528, 91] width 14 height 9
drag, startPoint x: 499, startPoint y: 94, endPoint x: 485, endPoint y: 94, distance: 14.2
click at [485, 94] on tr "Žymėtas dyzelinas 1 L/ha 0.8 371.18" at bounding box center [464, 94] width 564 height 20
type input "1"
click at [565, 92] on icon "check" at bounding box center [567, 93] width 4 height 4
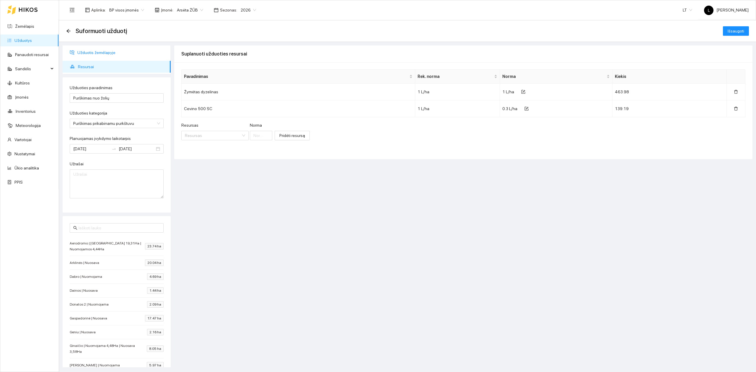
click at [98, 51] on span "Užduotis žemėlapyje" at bounding box center [121, 53] width 89 height 12
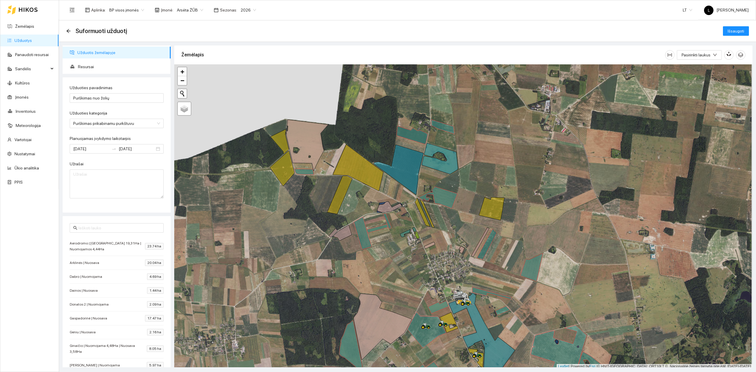
scroll to position [1, 0]
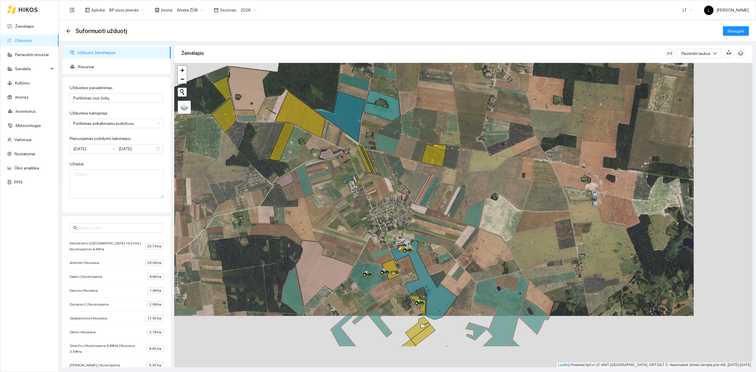
drag, startPoint x: 375, startPoint y: 202, endPoint x: 317, endPoint y: 150, distance: 77.6
click at [317, 150] on div at bounding box center [463, 215] width 578 height 305
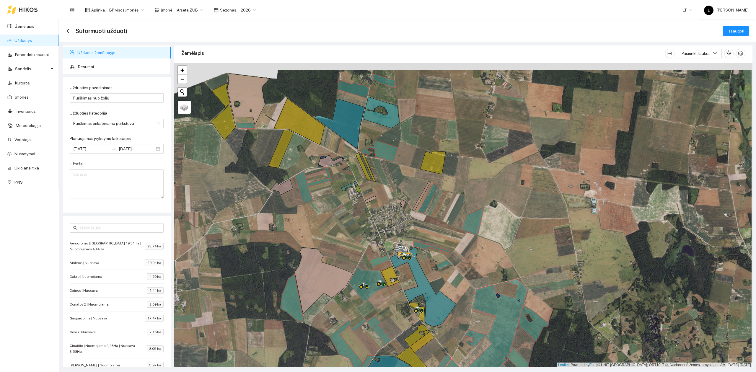
drag, startPoint x: 374, startPoint y: 127, endPoint x: 372, endPoint y: 136, distance: 10.0
click at [372, 136] on div at bounding box center [463, 215] width 578 height 305
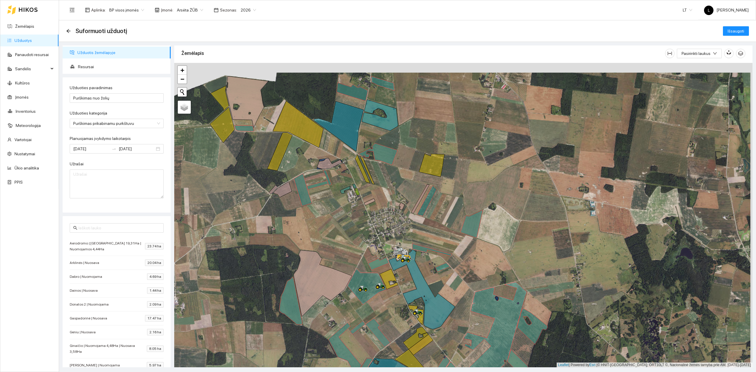
click at [378, 124] on icon at bounding box center [380, 115] width 36 height 31
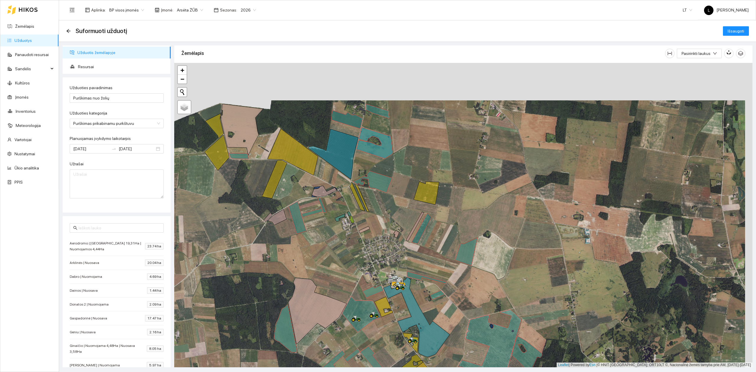
drag, startPoint x: 429, startPoint y: 195, endPoint x: 425, endPoint y: 230, distance: 35.4
click at [425, 230] on icon at bounding box center [422, 228] width 20 height 31
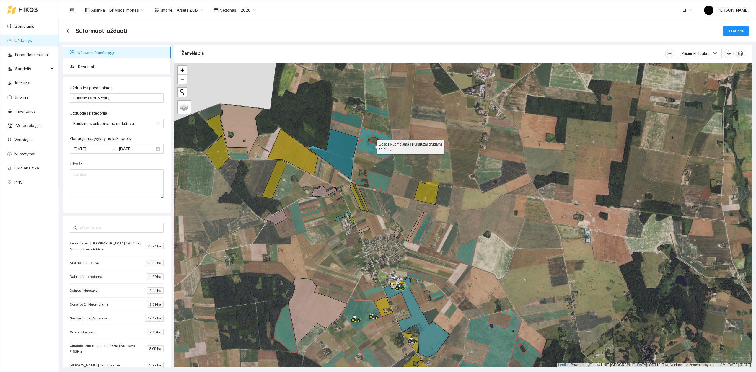
click at [371, 146] on icon at bounding box center [375, 142] width 36 height 31
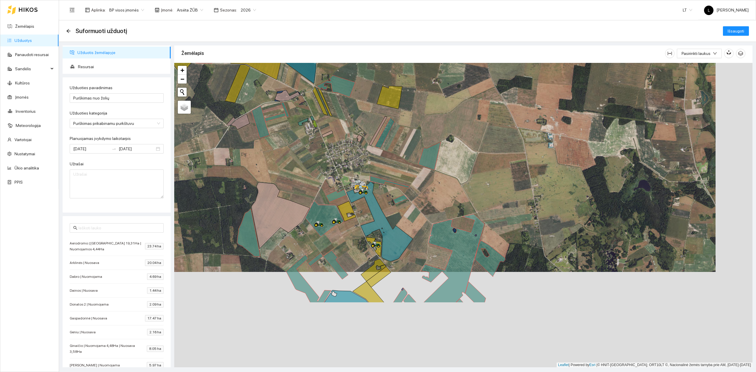
drag, startPoint x: 377, startPoint y: 188, endPoint x: 350, endPoint y: 131, distance: 62.8
click at [345, 123] on div at bounding box center [463, 215] width 578 height 305
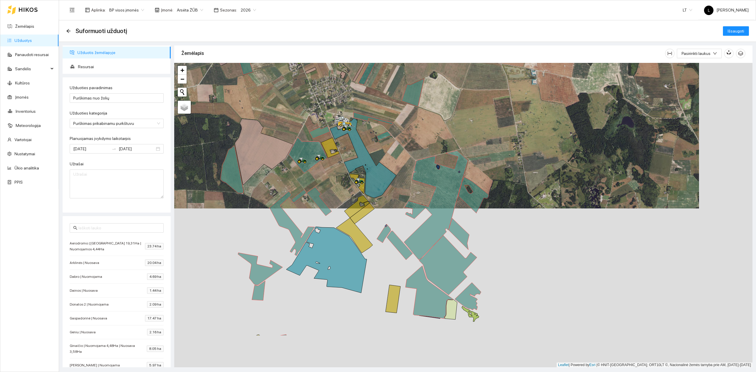
drag, startPoint x: 414, startPoint y: 191, endPoint x: 400, endPoint y: 161, distance: 32.5
click at [399, 140] on div at bounding box center [463, 215] width 578 height 305
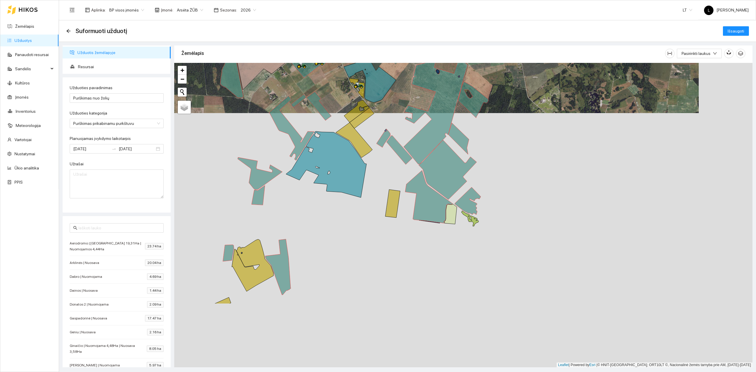
drag, startPoint x: 381, startPoint y: 273, endPoint x: 377, endPoint y: 198, distance: 75.4
click at [381, 183] on div at bounding box center [463, 215] width 578 height 305
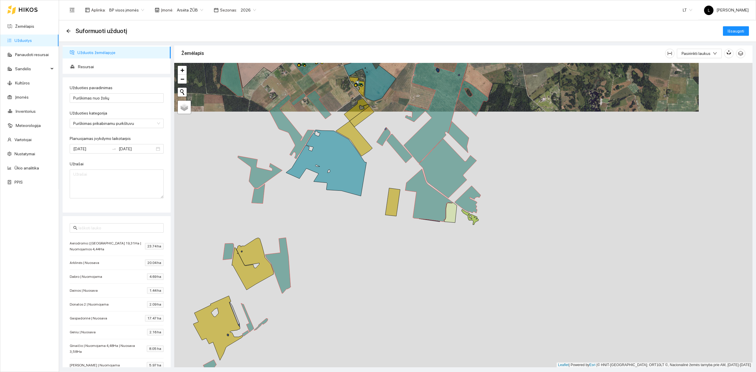
drag, startPoint x: 376, startPoint y: 182, endPoint x: 384, endPoint y: 161, distance: 22.9
click at [384, 161] on div at bounding box center [463, 215] width 578 height 305
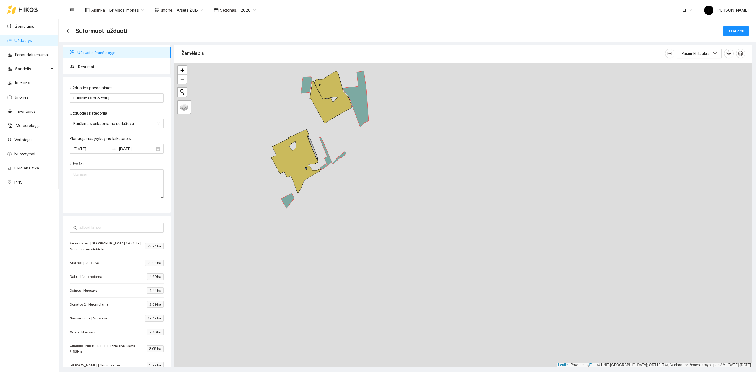
drag, startPoint x: 344, startPoint y: 226, endPoint x: 419, endPoint y: 303, distance: 107.4
click at [419, 303] on div at bounding box center [463, 215] width 578 height 305
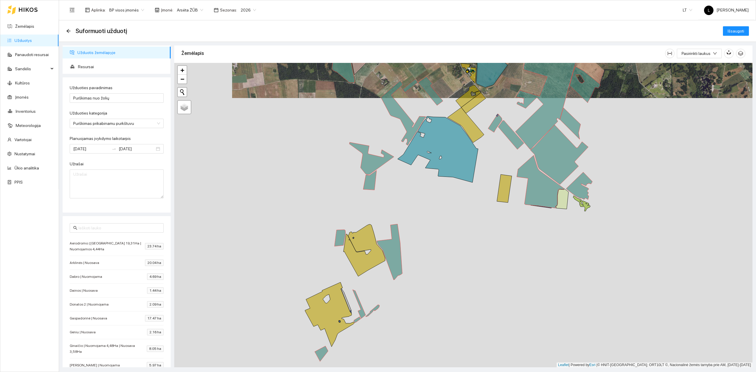
drag, startPoint x: 429, startPoint y: 227, endPoint x: 404, endPoint y: 298, distance: 75.1
click at [417, 305] on div at bounding box center [463, 215] width 578 height 305
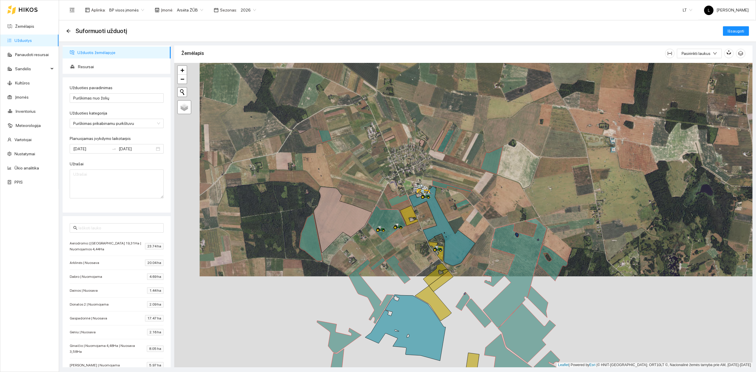
drag, startPoint x: 313, startPoint y: 184, endPoint x: 288, endPoint y: 285, distance: 104.0
click at [289, 287] on div at bounding box center [463, 215] width 578 height 305
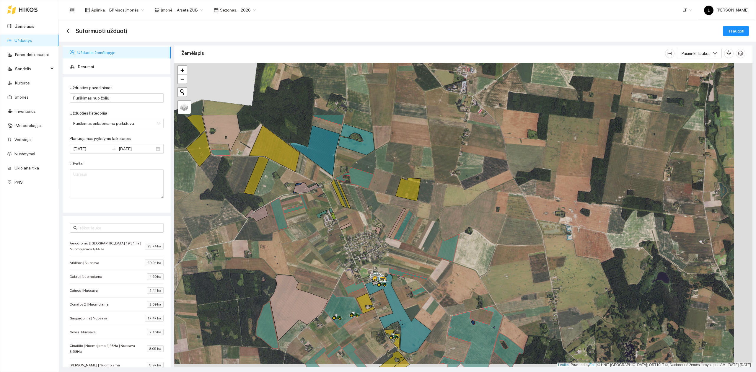
drag, startPoint x: 341, startPoint y: 159, endPoint x: 293, endPoint y: 253, distance: 106.1
click at [294, 253] on div at bounding box center [463, 215] width 578 height 305
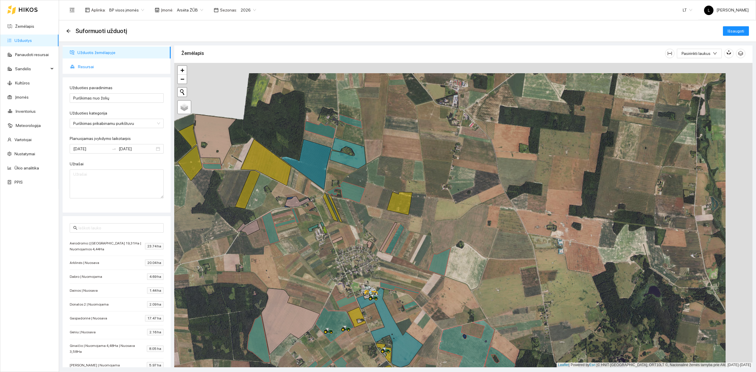
click at [84, 61] on span "Resursai" at bounding box center [122, 67] width 88 height 12
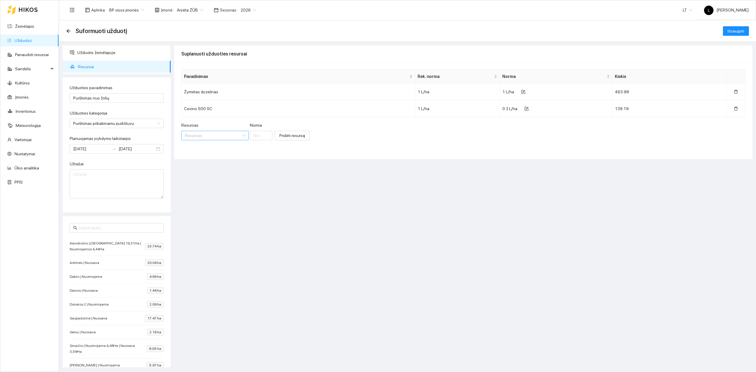
click at [203, 138] on input "Resursas" at bounding box center [213, 135] width 56 height 9
click at [517, 91] on button "button" at bounding box center [524, 91] width 14 height 9
click at [512, 94] on input "1" at bounding box center [532, 93] width 53 height 9
type input "0.8"
click at [566, 93] on icon "check" at bounding box center [568, 93] width 4 height 4
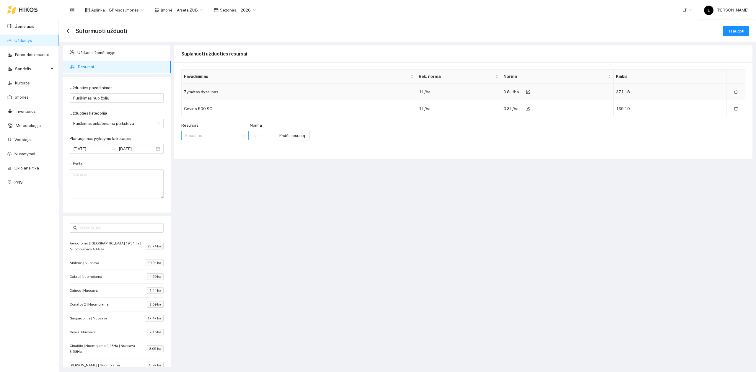
click at [212, 139] on input "Resursas" at bounding box center [213, 135] width 56 height 9
type input "adiun"
click at [215, 148] on span "Adiun" at bounding box center [209, 148] width 11 height 5
drag, startPoint x: 278, startPoint y: 136, endPoint x: 263, endPoint y: 134, distance: 15.9
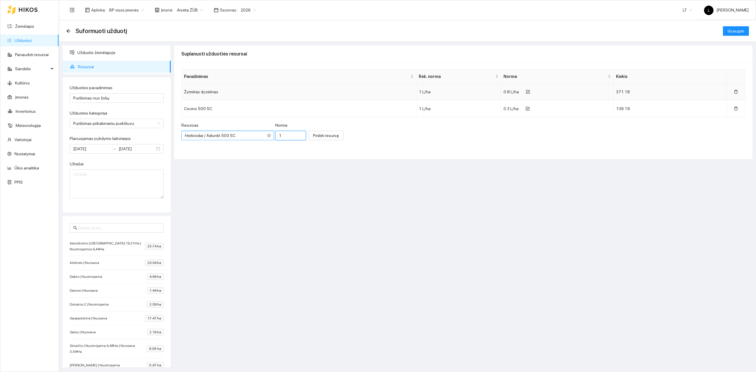
click at [275, 134] on input "1" at bounding box center [290, 135] width 31 height 9
type input "0.25"
click at [321, 140] on button "Pridėti resursą" at bounding box center [325, 135] width 35 height 9
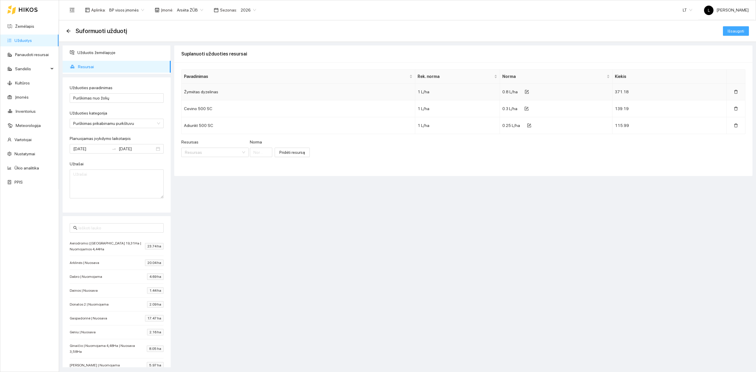
click at [742, 29] on span "Išsaugoti" at bounding box center [736, 31] width 17 height 6
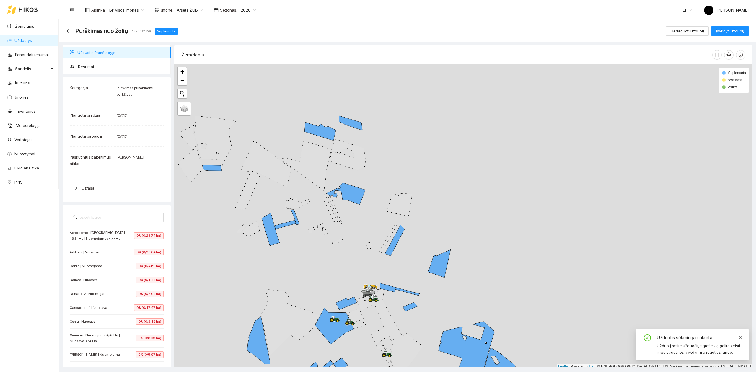
click at [740, 336] on icon "close" at bounding box center [741, 338] width 4 height 4
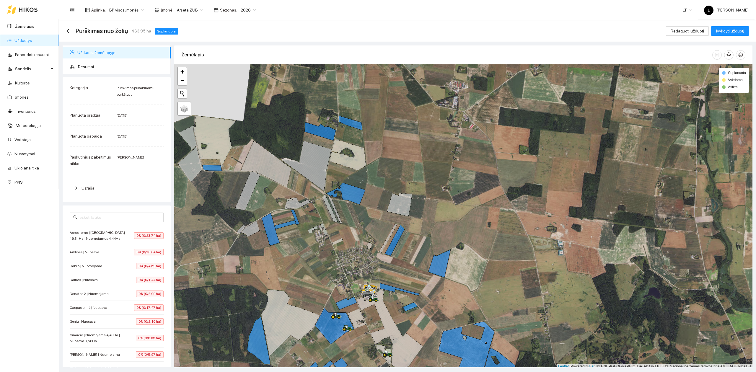
click at [15, 38] on link "Užduotys" at bounding box center [22, 40] width 17 height 5
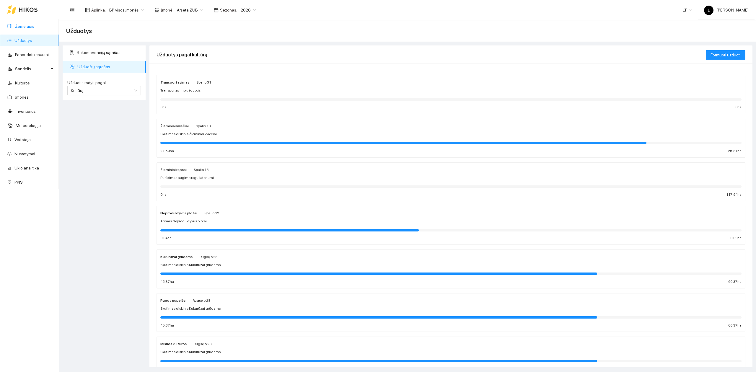
click at [29, 29] on link "Žemėlapis" at bounding box center [24, 26] width 19 height 5
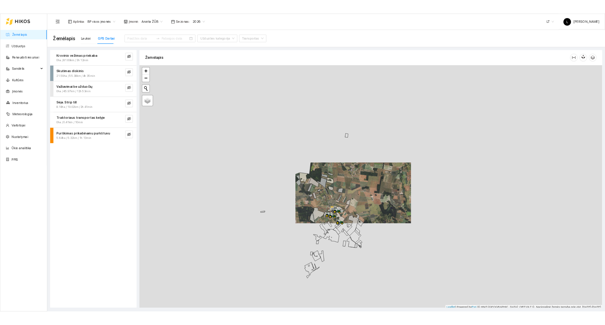
scroll to position [1, 0]
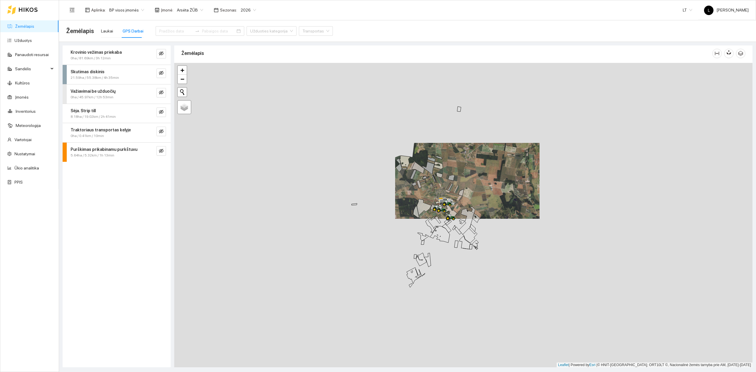
drag, startPoint x: 412, startPoint y: 282, endPoint x: 438, endPoint y: 227, distance: 60.3
click at [438, 227] on div at bounding box center [463, 215] width 578 height 305
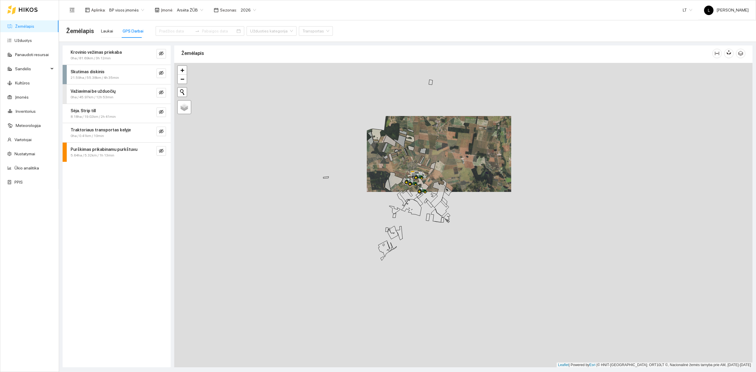
drag, startPoint x: 425, startPoint y: 262, endPoint x: 420, endPoint y: 258, distance: 7.4
click at [420, 258] on div at bounding box center [463, 215] width 578 height 305
click at [107, 31] on div "Laukai" at bounding box center [107, 31] width 12 height 6
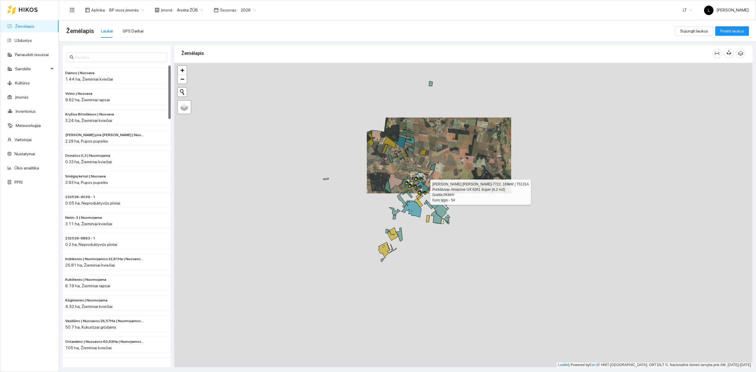
drag, startPoint x: 424, startPoint y: 193, endPoint x: 424, endPoint y: 216, distance: 22.7
click at [424, 195] on icon at bounding box center [422, 191] width 11 height 6
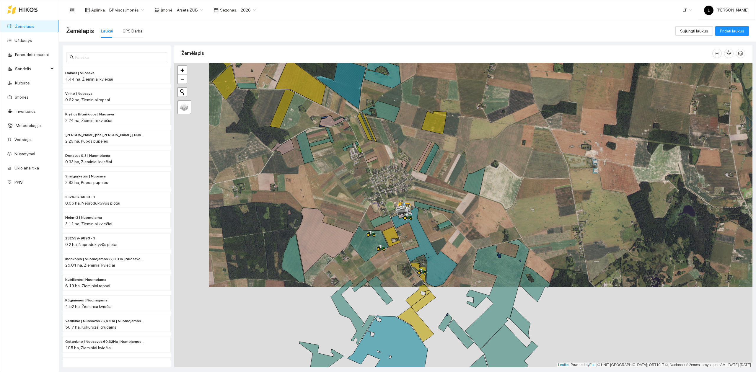
drag, startPoint x: 440, startPoint y: 193, endPoint x: 431, endPoint y: 181, distance: 14.7
click at [431, 181] on div at bounding box center [463, 215] width 578 height 305
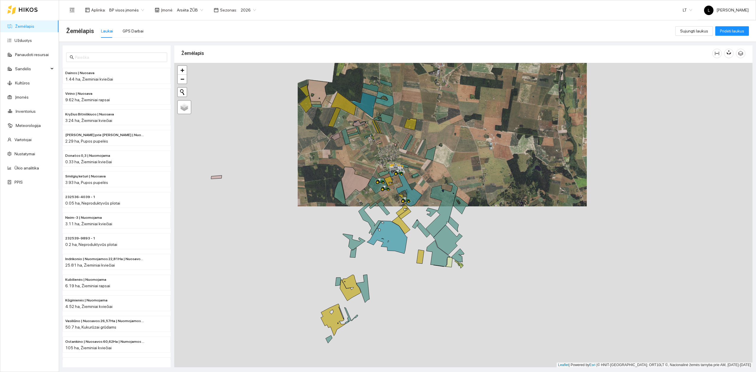
drag, startPoint x: 448, startPoint y: 246, endPoint x: 432, endPoint y: 218, distance: 32.5
click at [432, 218] on div at bounding box center [463, 215] width 578 height 305
drag, startPoint x: 34, startPoint y: 35, endPoint x: 35, endPoint y: 38, distance: 3.9
click at [32, 38] on link "Užduotys" at bounding box center [22, 40] width 17 height 5
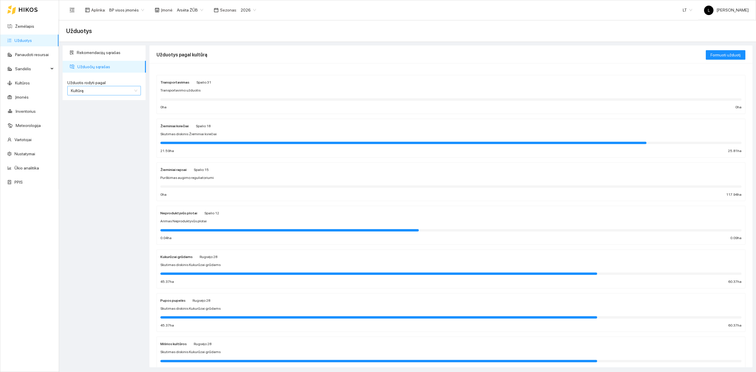
click at [96, 89] on span "Kultūrą" at bounding box center [104, 90] width 66 height 9
click at [190, 142] on div at bounding box center [403, 143] width 486 height 2
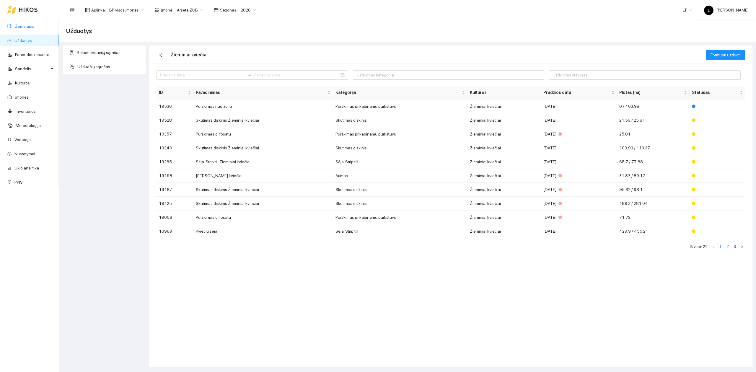
click at [34, 24] on link "Žemėlapis" at bounding box center [24, 26] width 19 height 5
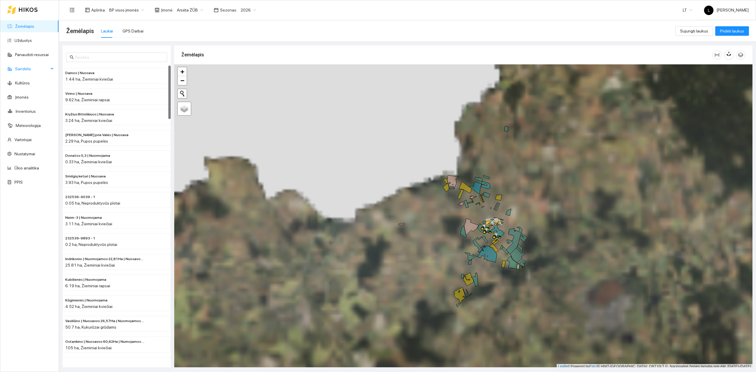
click at [30, 66] on span "Sandėlis" at bounding box center [32, 69] width 34 height 12
click at [24, 124] on link "Pesticidai" at bounding box center [22, 125] width 17 height 5
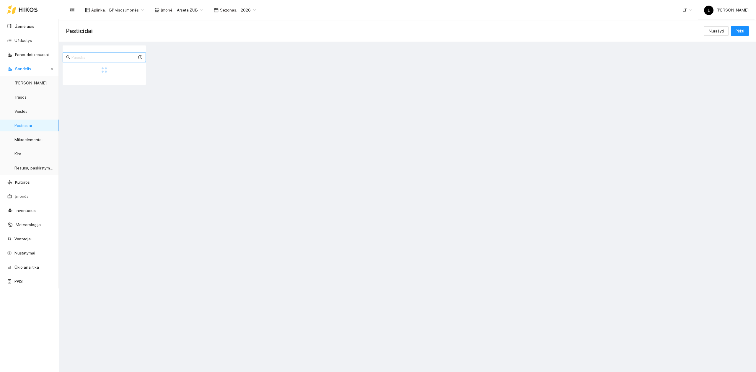
click at [93, 56] on input "text" at bounding box center [104, 57] width 66 height 6
drag, startPoint x: 88, startPoint y: 55, endPoint x: 26, endPoint y: 60, distance: 61.9
click at [27, 60] on section "Žemėlapis Užduotys Panaudoti resursai Sandėlis Derlius Trąšos Veislės Pesticida…" at bounding box center [378, 186] width 756 height 372
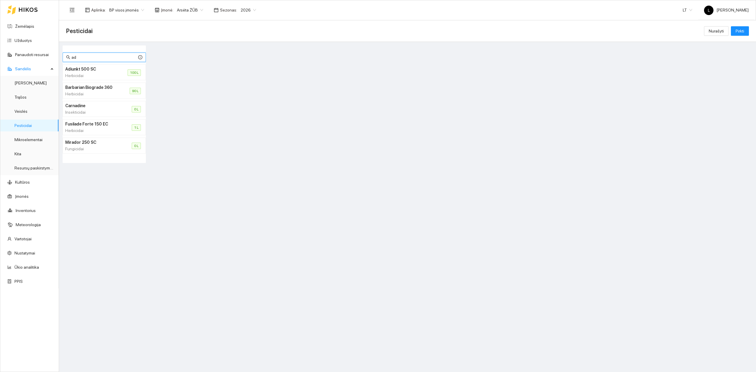
type input "ad"
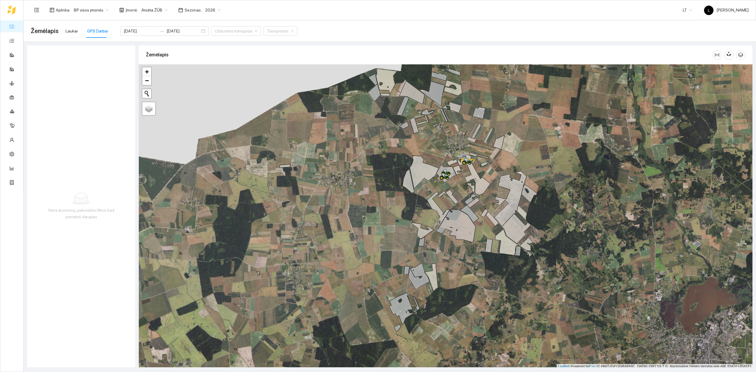
scroll to position [1, 0]
